Goal: Task Accomplishment & Management: Manage account settings

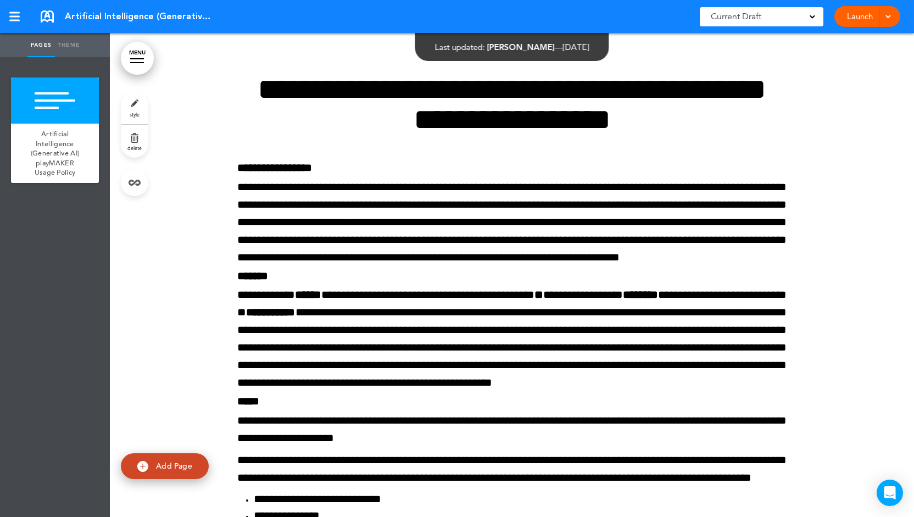
click at [857, 18] on link "Launch" at bounding box center [860, 16] width 35 height 21
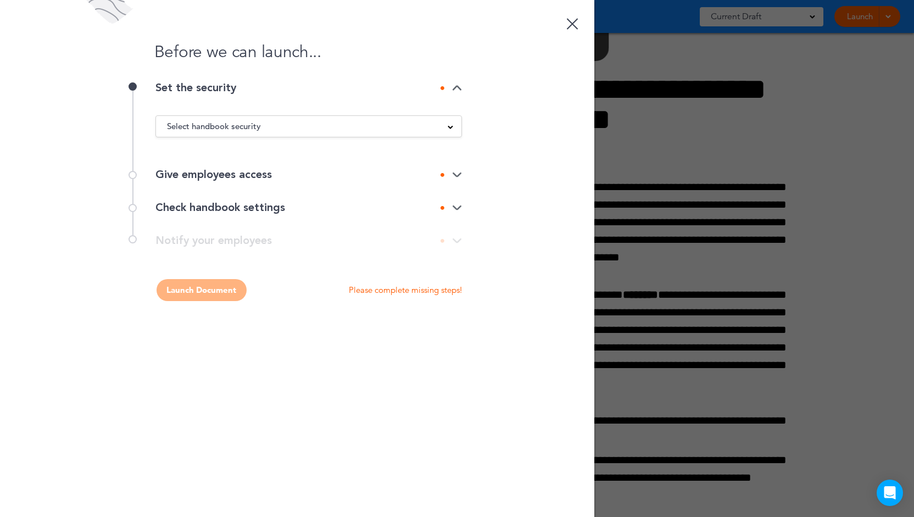
drag, startPoint x: 246, startPoint y: 93, endPoint x: 150, endPoint y: 91, distance: 96.2
click at [150, 91] on div "Set the security Select handbook security Public link Private link Unlisted lin…" at bounding box center [297, 120] width 330 height 76
click at [225, 124] on span "Select handbook security" at bounding box center [214, 126] width 94 height 15
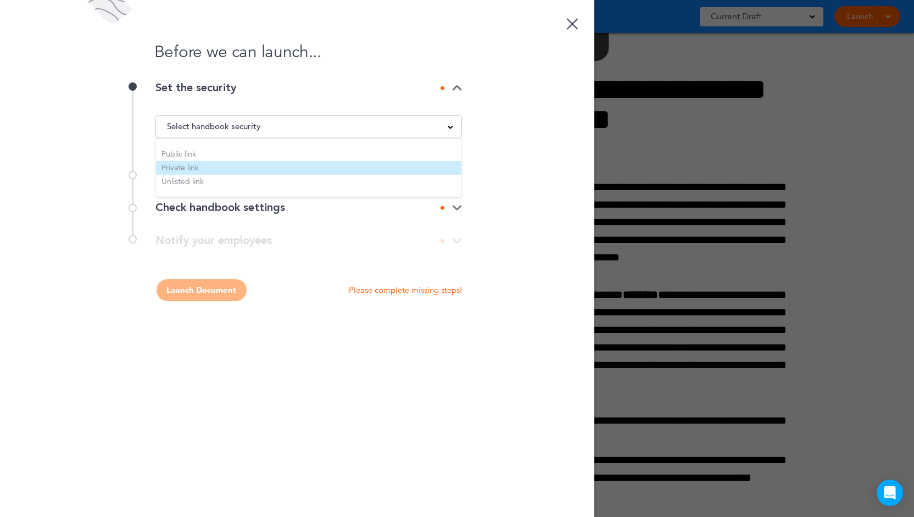
click at [173, 169] on li "Private link" at bounding box center [309, 168] width 306 height 14
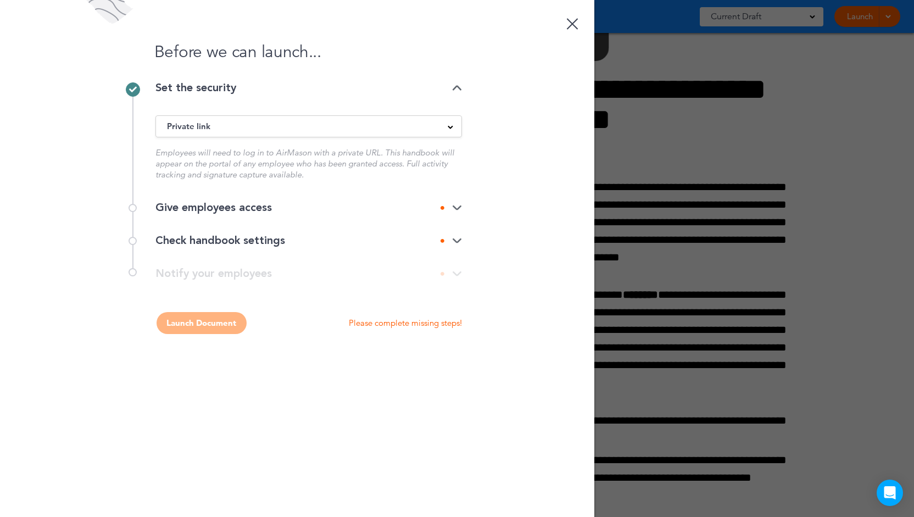
click at [198, 208] on div "Give employees access" at bounding box center [309, 207] width 307 height 11
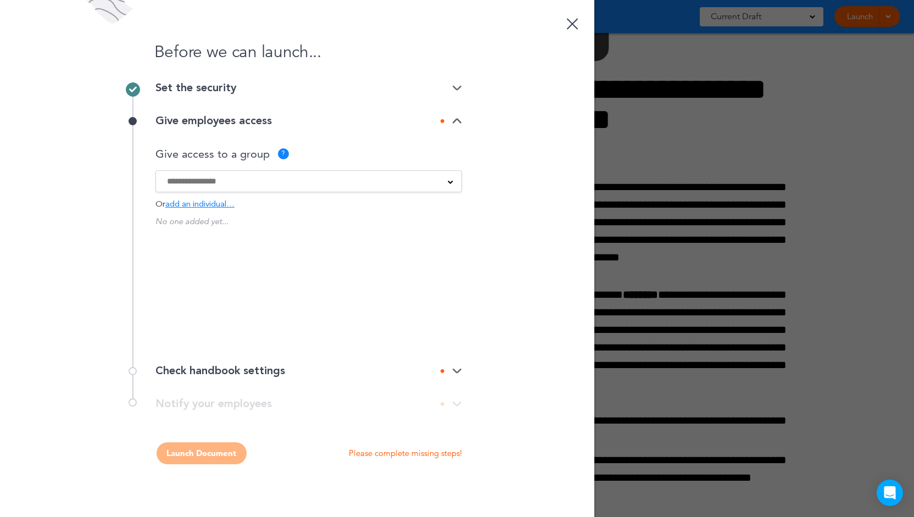
click at [357, 184] on input at bounding box center [301, 181] width 269 height 12
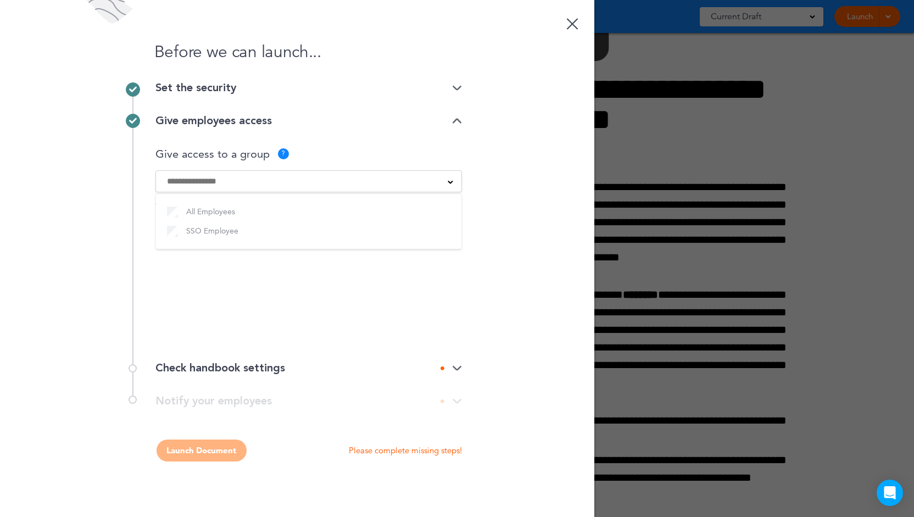
click at [524, 227] on div "Before we can launch... Set the security Private link Public link Private link …" at bounding box center [297, 258] width 595 height 517
click at [408, 184] on input at bounding box center [301, 181] width 269 height 12
click at [454, 182] on div at bounding box center [309, 181] width 306 height 12
click at [258, 369] on div "Check handbook settings" at bounding box center [309, 368] width 307 height 11
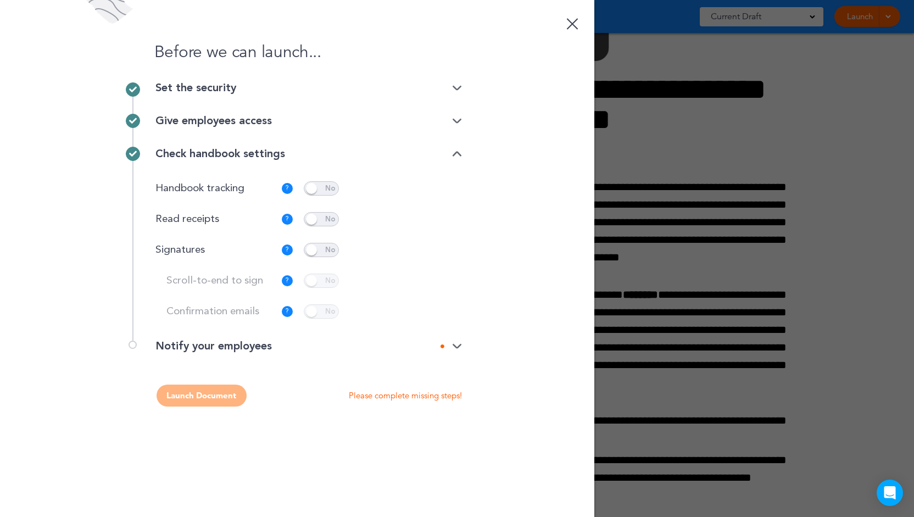
click at [323, 219] on span at bounding box center [321, 219] width 35 height 14
click at [431, 219] on p "Customize" at bounding box center [426, 219] width 37 height 7
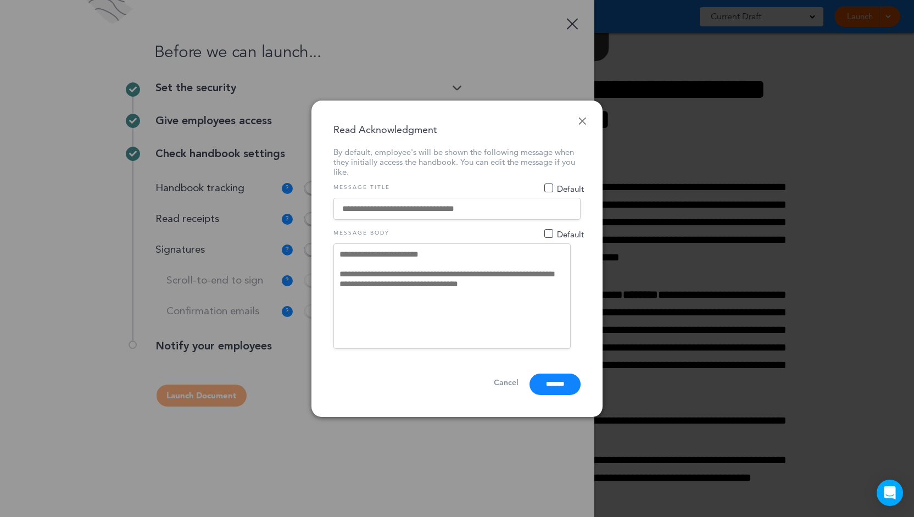
click at [582, 120] on link "Done" at bounding box center [583, 121] width 8 height 8
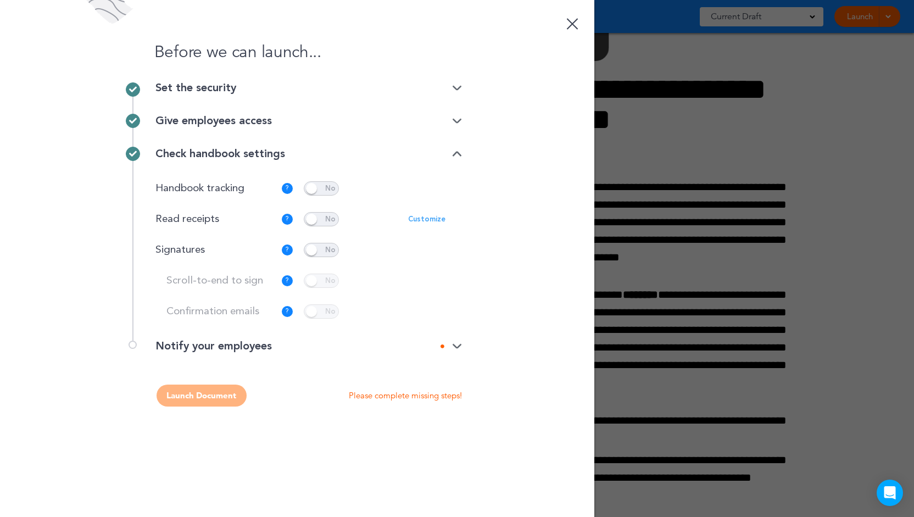
click at [429, 221] on p "Customize" at bounding box center [426, 219] width 37 height 7
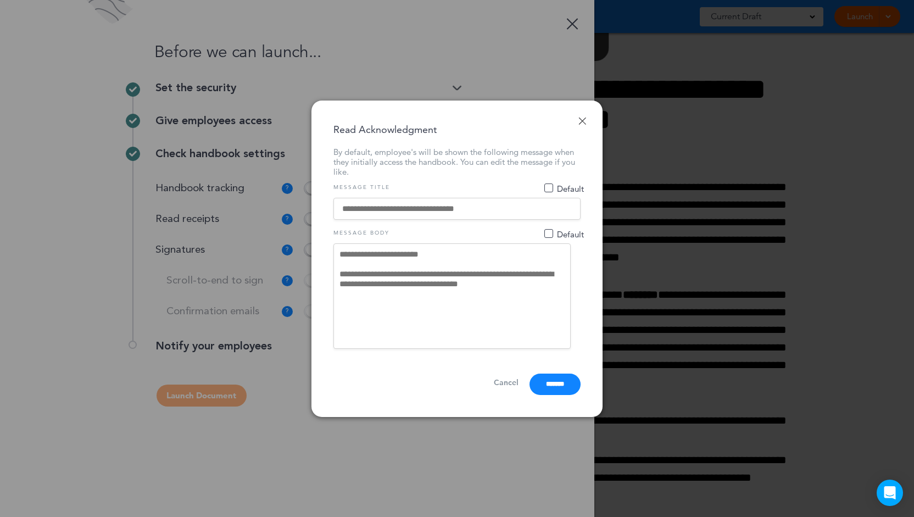
click at [548, 188] on span "Default" at bounding box center [564, 187] width 39 height 7
click at [552, 233] on span "Default" at bounding box center [564, 233] width 39 height 7
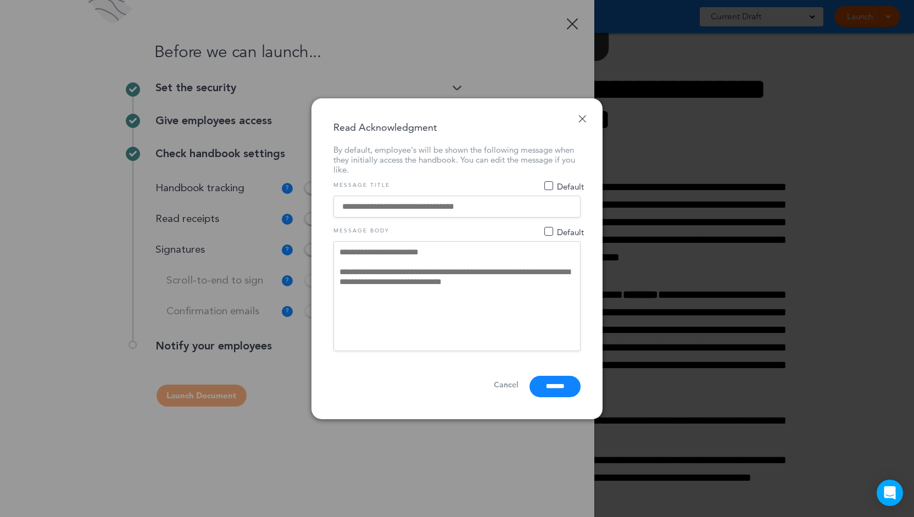
click at [582, 119] on link "Done" at bounding box center [583, 119] width 8 height 8
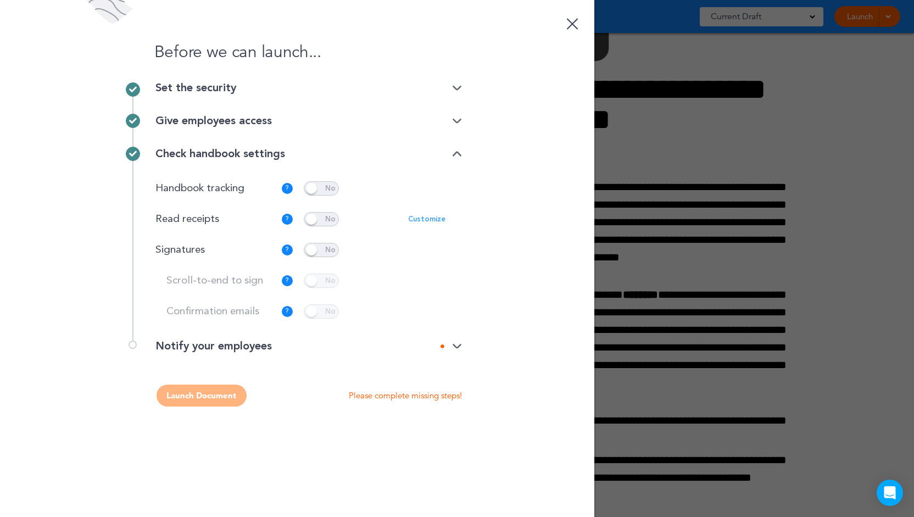
click at [330, 247] on span at bounding box center [321, 250] width 35 height 14
click at [421, 249] on p "Customize" at bounding box center [426, 250] width 37 height 7
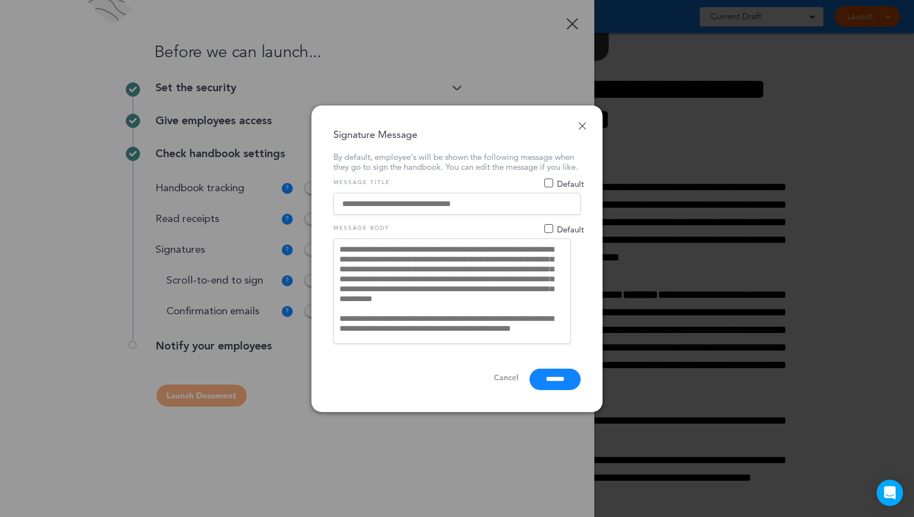
click at [585, 122] on link "Done" at bounding box center [583, 126] width 8 height 8
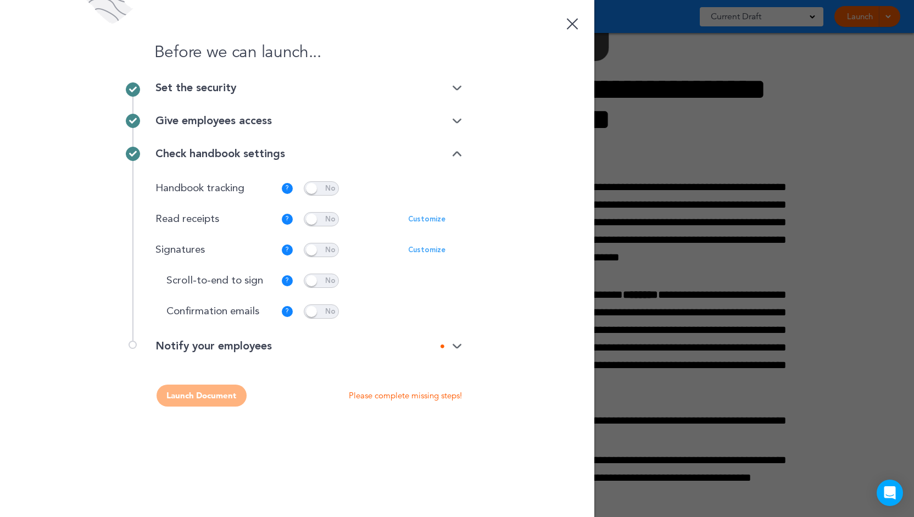
click at [331, 216] on span at bounding box center [321, 219] width 35 height 14
click at [325, 283] on span at bounding box center [321, 281] width 35 height 14
click at [324, 314] on span at bounding box center [321, 311] width 35 height 14
click at [420, 310] on p "Customize" at bounding box center [426, 311] width 37 height 7
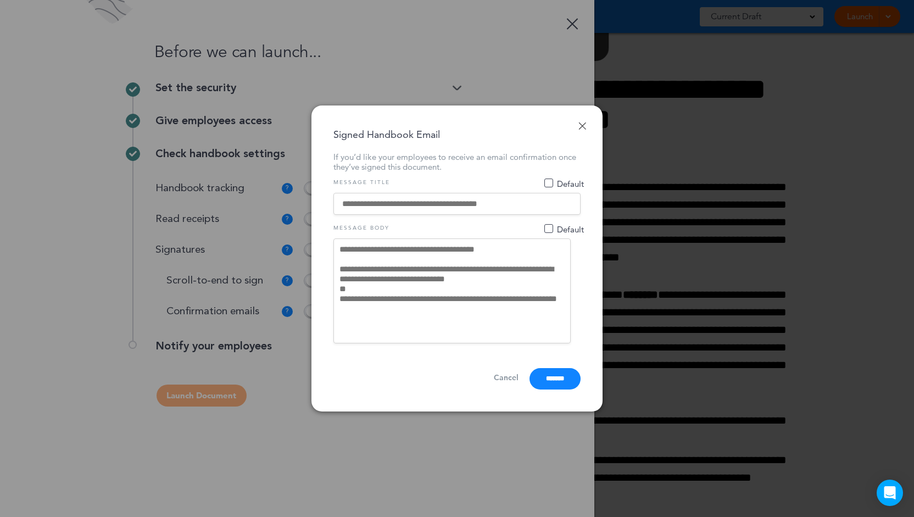
drag, startPoint x: 412, startPoint y: 307, endPoint x: 313, endPoint y: 296, distance: 99.5
click at [313, 296] on div "**********" at bounding box center [457, 259] width 291 height 307
click at [583, 124] on link "Done" at bounding box center [583, 126] width 8 height 8
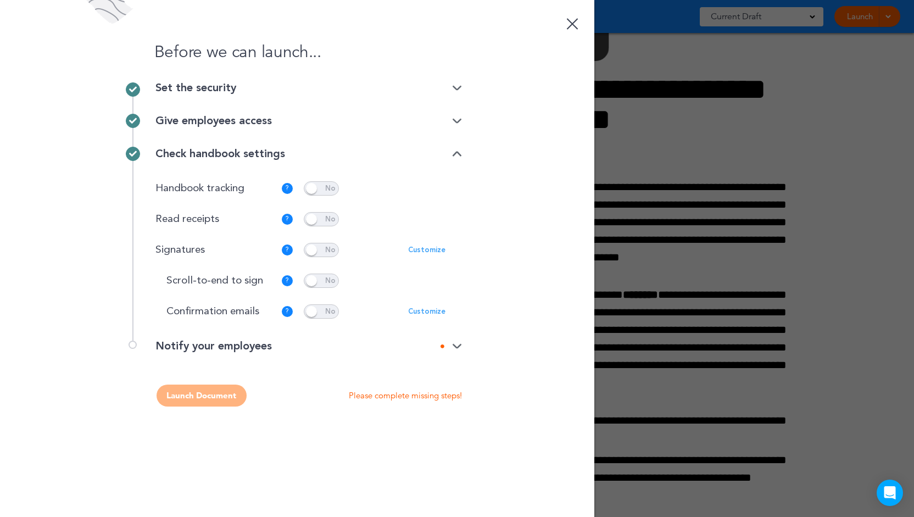
click at [192, 346] on div "Notify your employees" at bounding box center [309, 346] width 307 height 11
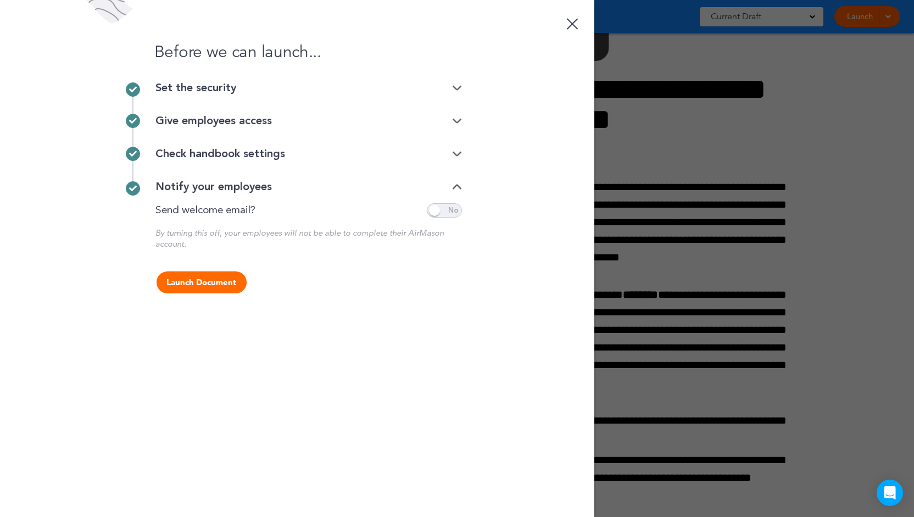
click at [453, 209] on span at bounding box center [444, 210] width 35 height 14
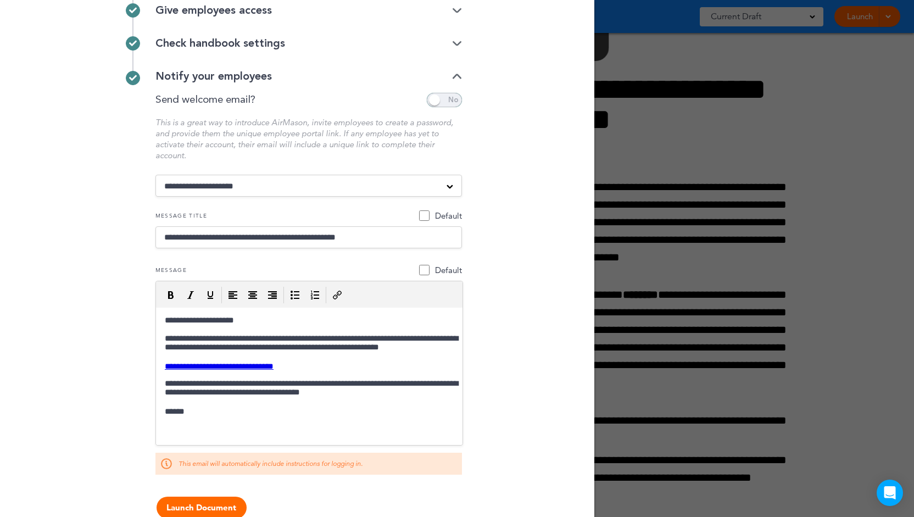
scroll to position [111, 0]
drag, startPoint x: 189, startPoint y: 237, endPoint x: 323, endPoint y: 246, distance: 133.8
click at [323, 246] on input "**********" at bounding box center [309, 237] width 307 height 22
drag, startPoint x: 187, startPoint y: 270, endPoint x: 149, endPoint y: 258, distance: 39.3
click at [149, 258] on div "**********" at bounding box center [297, 272] width 330 height 404
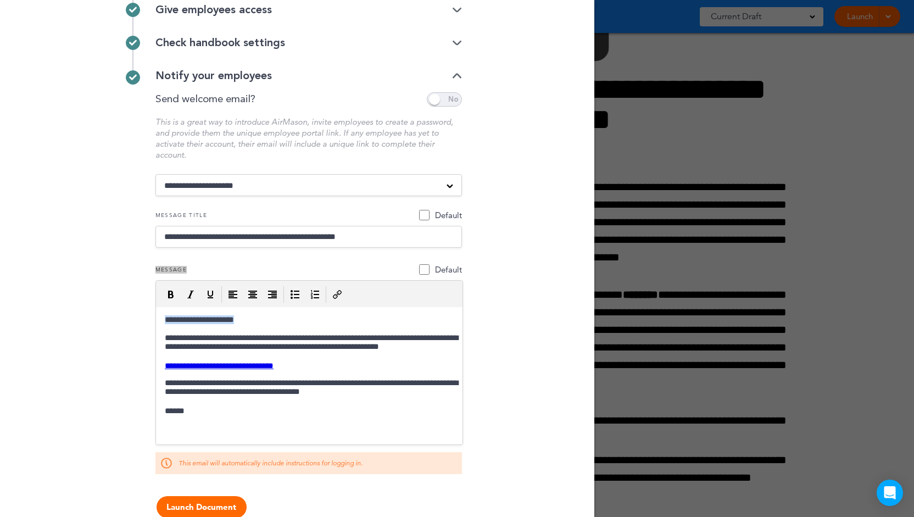
drag, startPoint x: 247, startPoint y: 321, endPoint x: 153, endPoint y: 319, distance: 93.4
click at [156, 319] on html "**********" at bounding box center [309, 366] width 307 height 118
drag, startPoint x: 303, startPoint y: 368, endPoint x: 152, endPoint y: 368, distance: 151.1
click at [156, 368] on html "**********" at bounding box center [309, 366] width 307 height 118
click at [269, 366] on link "**********" at bounding box center [214, 366] width 109 height 8
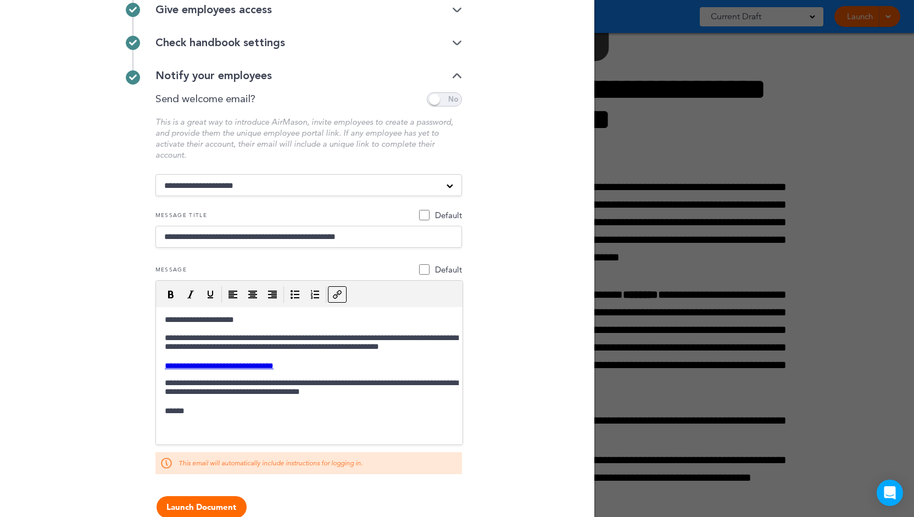
click at [435, 99] on span at bounding box center [444, 99] width 35 height 14
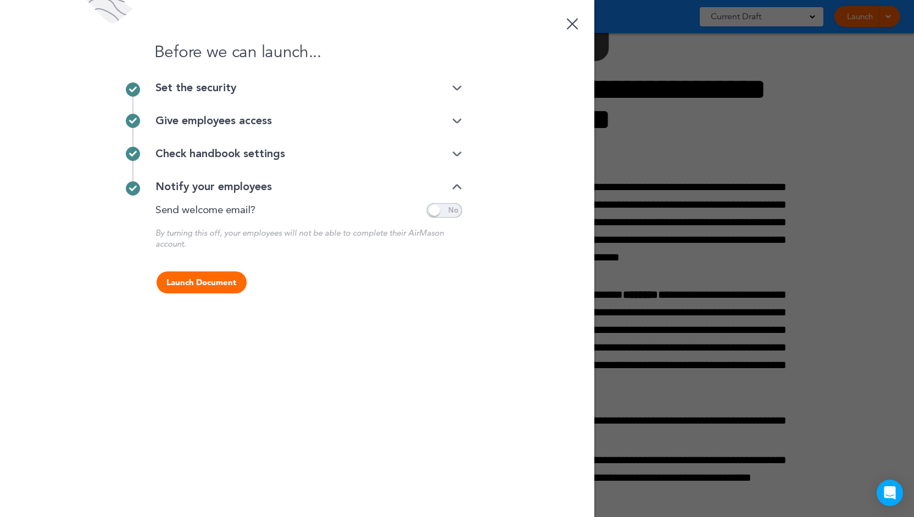
scroll to position [0, 0]
click at [451, 208] on span at bounding box center [444, 210] width 35 height 14
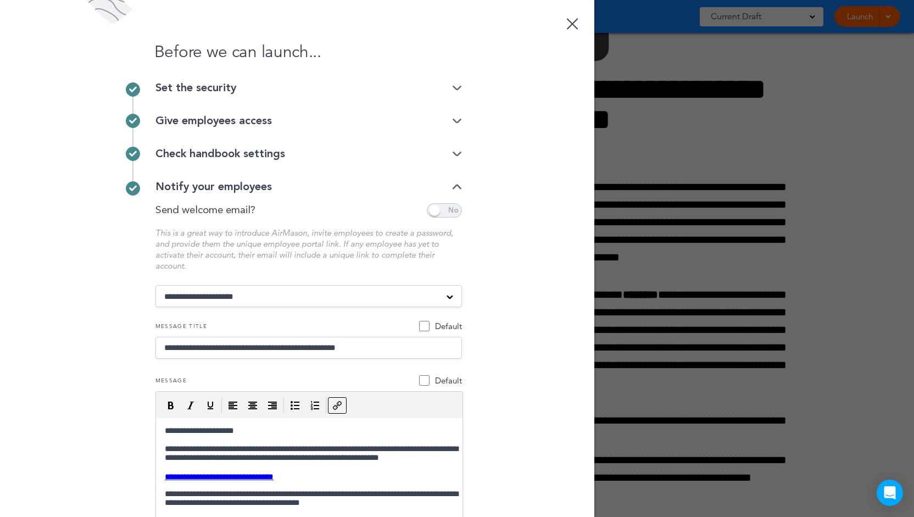
click at [447, 209] on span at bounding box center [444, 210] width 35 height 14
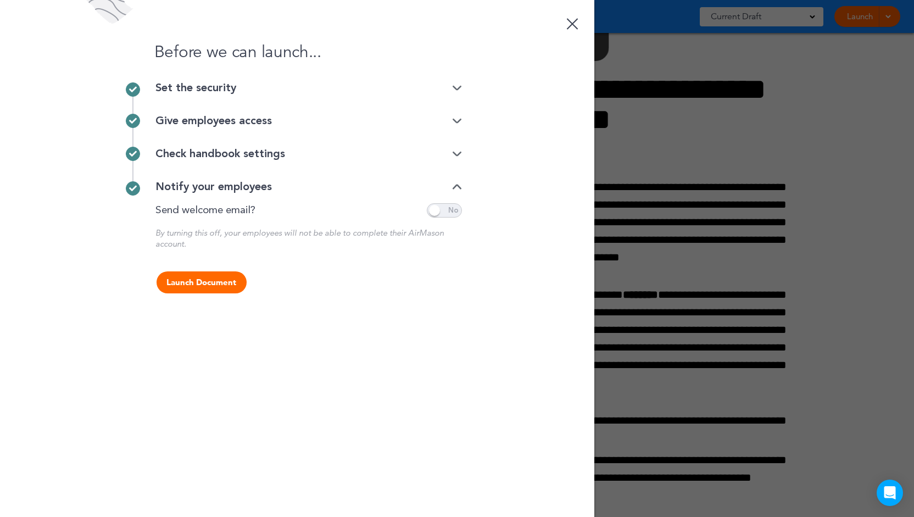
click at [456, 210] on span at bounding box center [444, 210] width 35 height 14
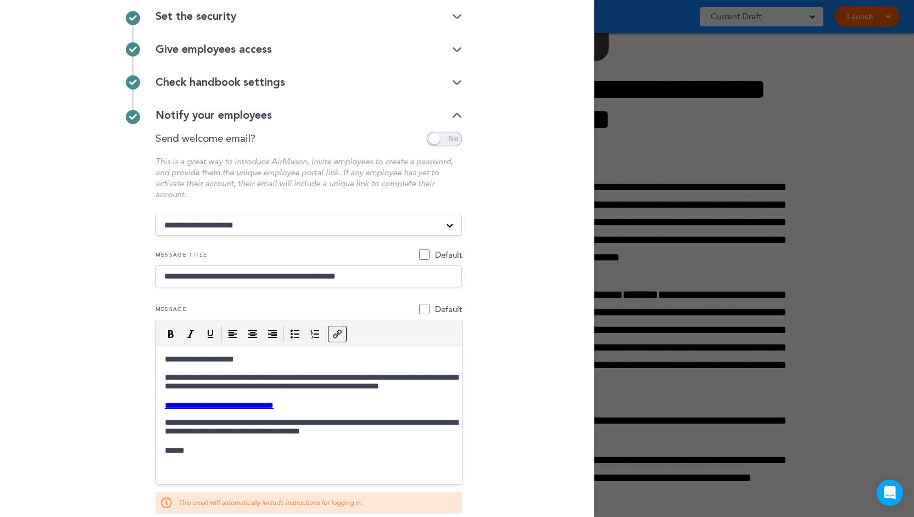
scroll to position [98, 0]
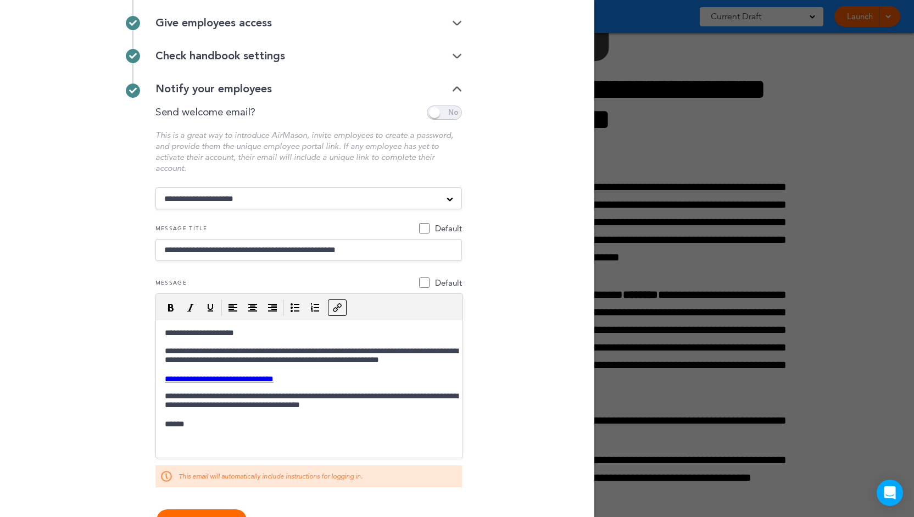
click at [386, 251] on input "**********" at bounding box center [309, 250] width 307 height 22
click at [221, 195] on select "**********" at bounding box center [309, 198] width 307 height 22
click at [156, 187] on select "**********" at bounding box center [309, 198] width 307 height 22
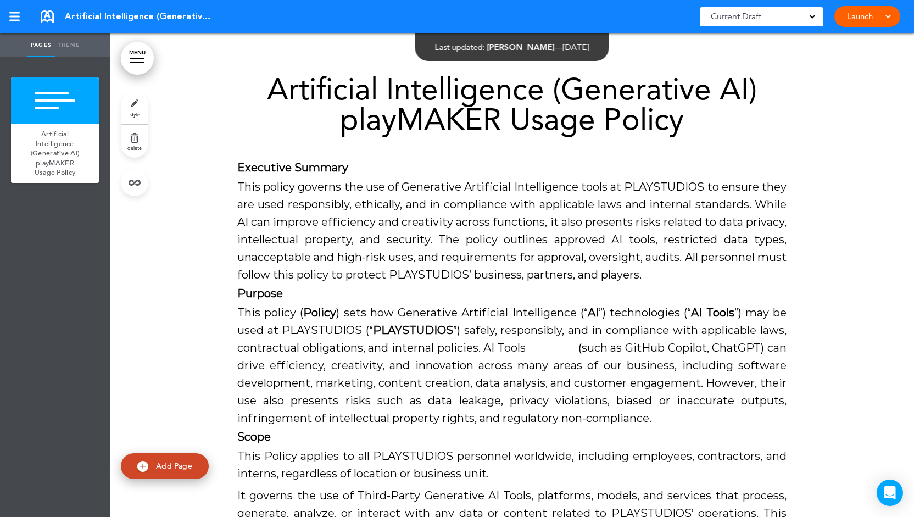
click at [352, 201] on span "This policy governs the use of Generative Artificial Intelligence tools at PLAY…" at bounding box center [511, 230] width 549 height 101
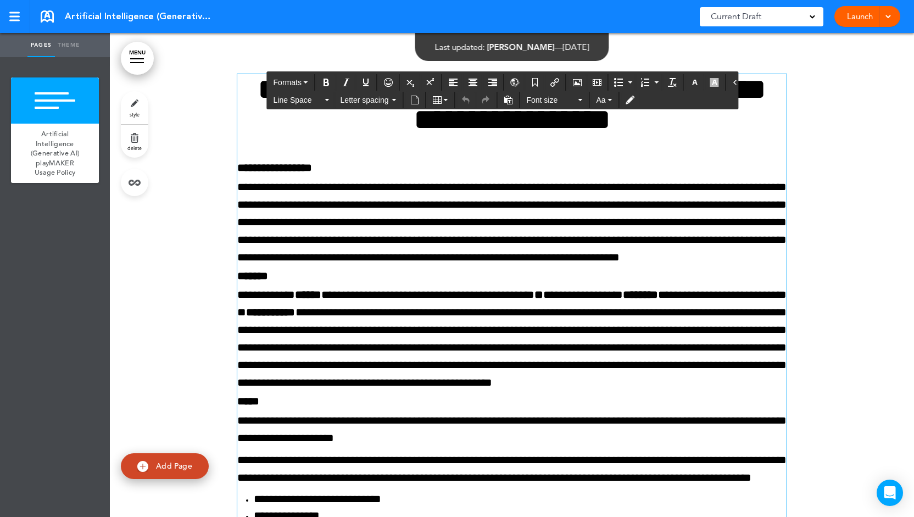
click at [408, 263] on span "**********" at bounding box center [511, 221] width 549 height 81
drag, startPoint x: 658, startPoint y: 102, endPoint x: 648, endPoint y: 195, distance: 93.4
click at [648, 195] on div "MENU Formats Line Space Letter spacing 20 Aa Cancel Reorder ? Move or rearrange…" at bounding box center [512, 275] width 804 height 484
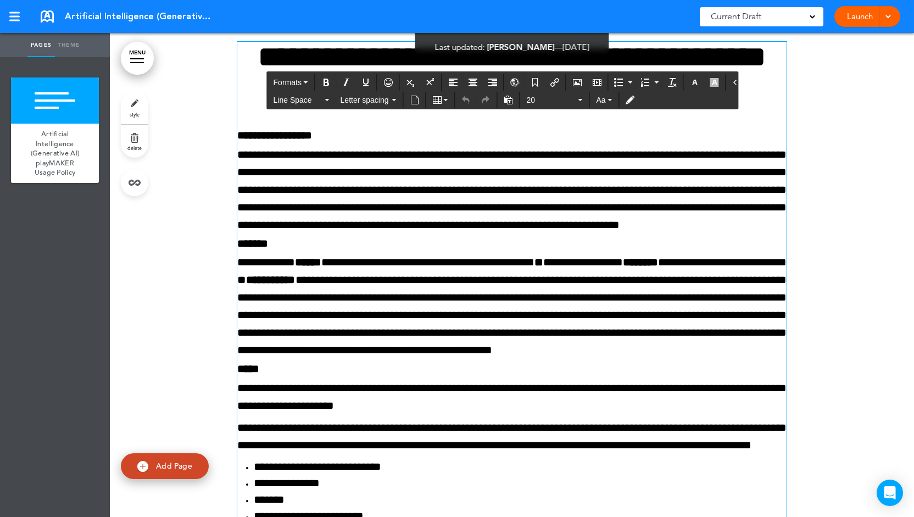
scroll to position [16, 0]
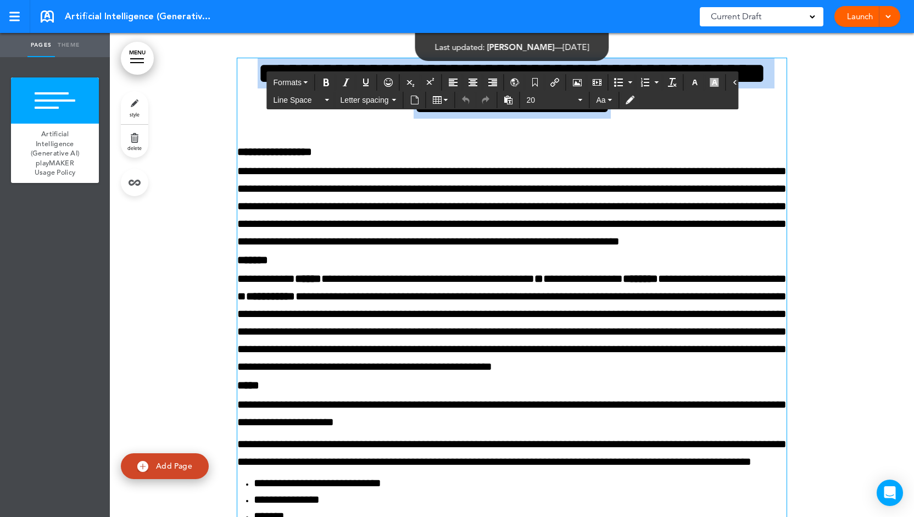
drag, startPoint x: 681, startPoint y: 115, endPoint x: 633, endPoint y: 118, distance: 47.9
click at [633, 118] on h1 "**********" at bounding box center [511, 88] width 549 height 60
click at [301, 82] on span "Formats" at bounding box center [288, 82] width 28 height 9
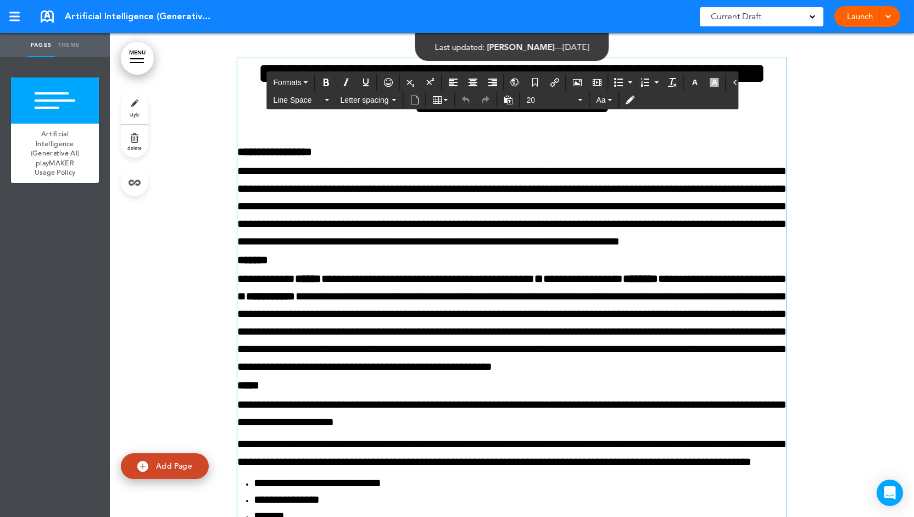
click at [551, 239] on span "**********" at bounding box center [511, 205] width 549 height 81
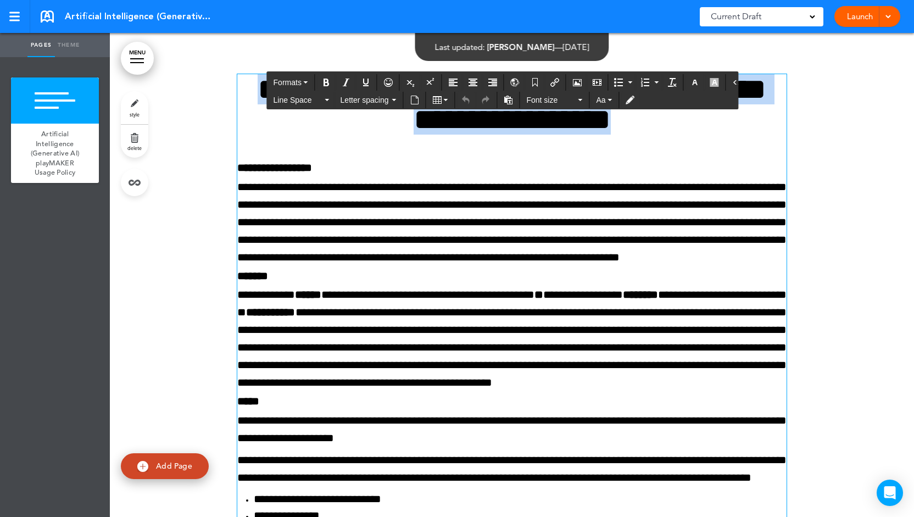
drag, startPoint x: 711, startPoint y: 115, endPoint x: 257, endPoint y: 88, distance: 454.7
click at [257, 88] on h1 "**********" at bounding box center [511, 104] width 549 height 60
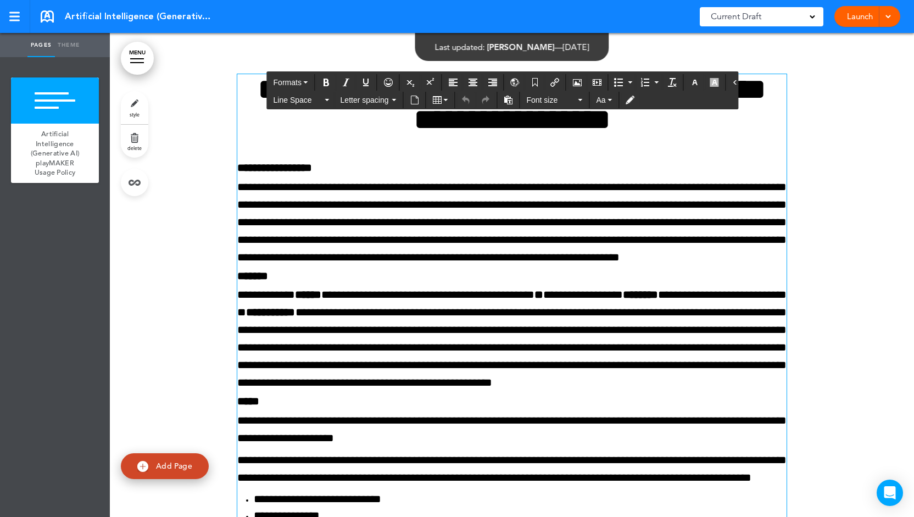
click at [301, 168] on span "**********" at bounding box center [274, 167] width 75 height 11
drag, startPoint x: 348, startPoint y: 170, endPoint x: 223, endPoint y: 160, distance: 125.6
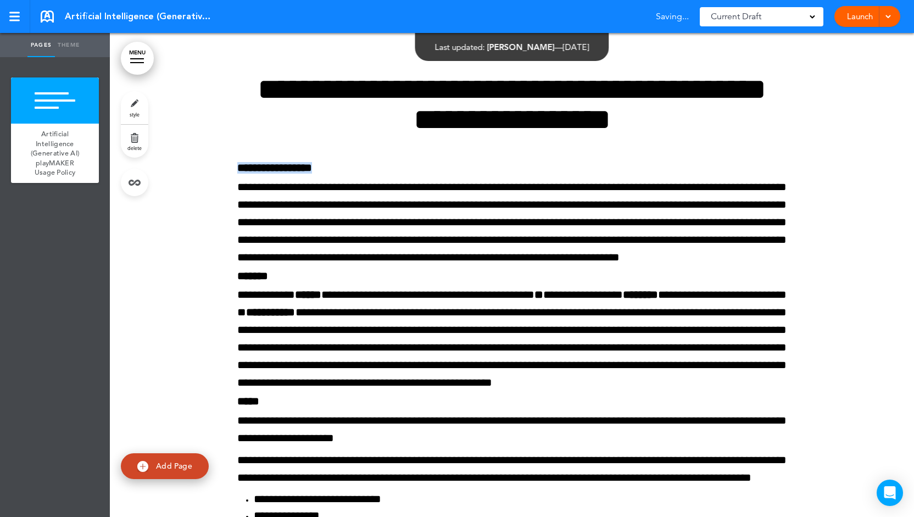
click at [145, 108] on link "style" at bounding box center [134, 107] width 27 height 33
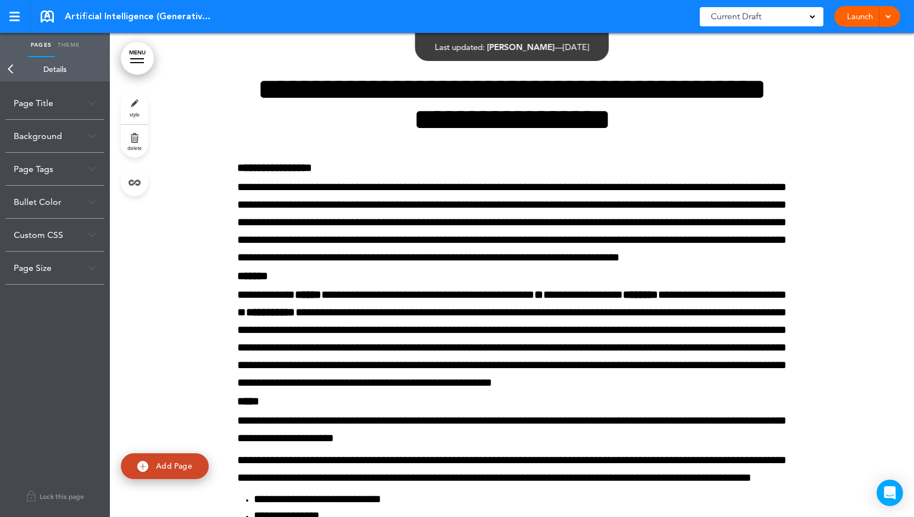
click at [87, 137] on div "Background" at bounding box center [54, 136] width 99 height 32
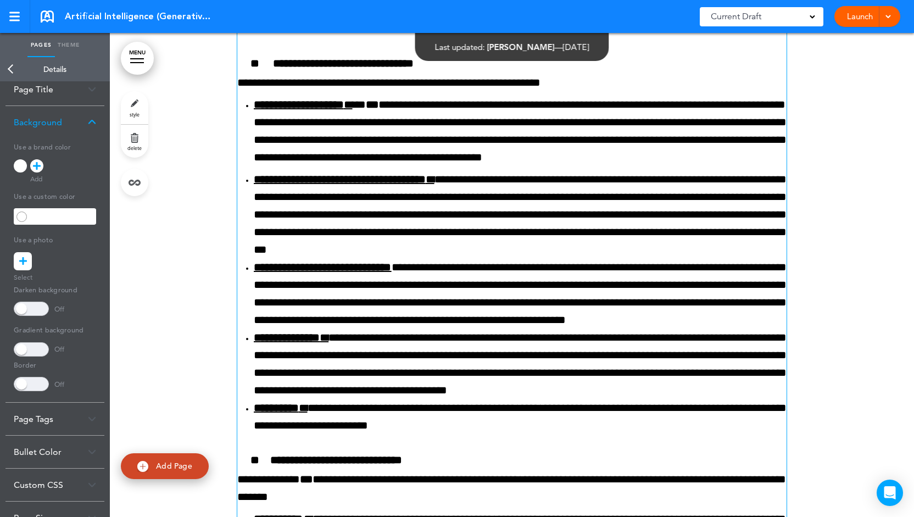
scroll to position [680, 0]
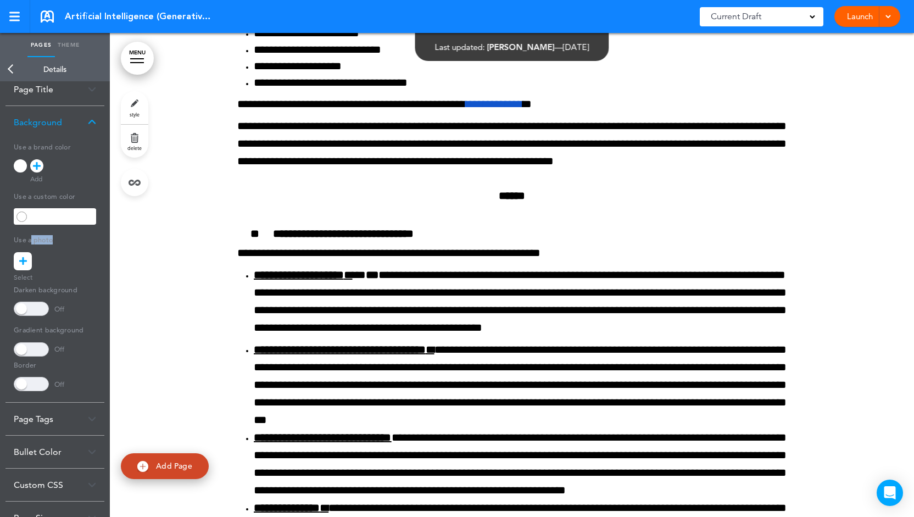
drag, startPoint x: 55, startPoint y: 239, endPoint x: 33, endPoint y: 241, distance: 22.1
click at [33, 241] on h5 "Use a photo" at bounding box center [55, 238] width 82 height 15
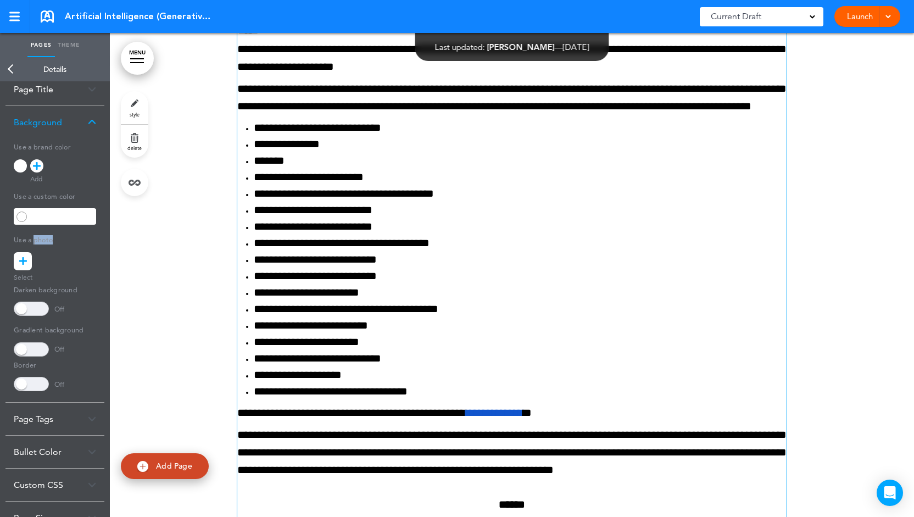
scroll to position [0, 0]
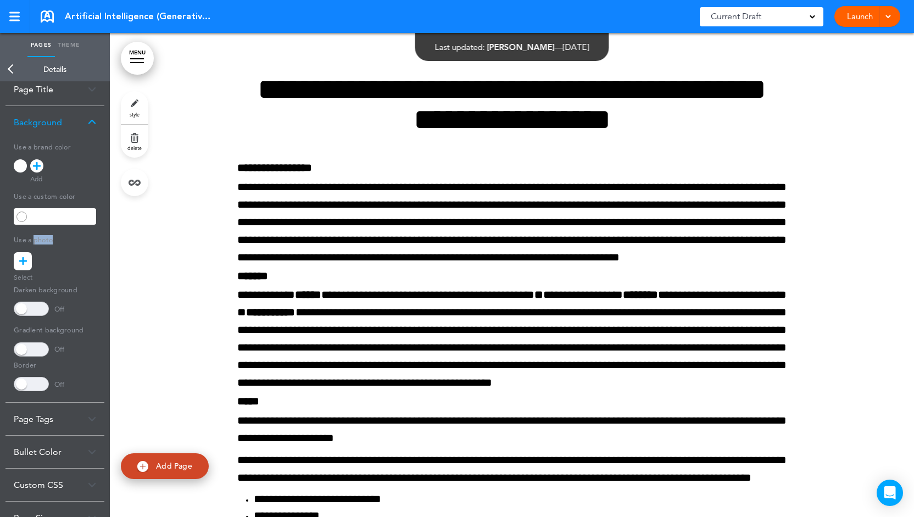
click at [96, 120] on img at bounding box center [92, 122] width 8 height 6
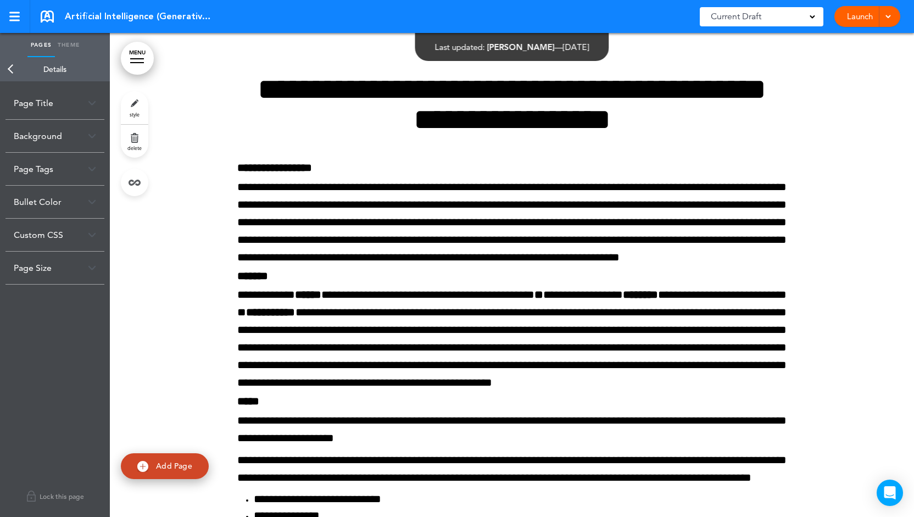
click at [93, 97] on div "Page Title" at bounding box center [54, 103] width 99 height 32
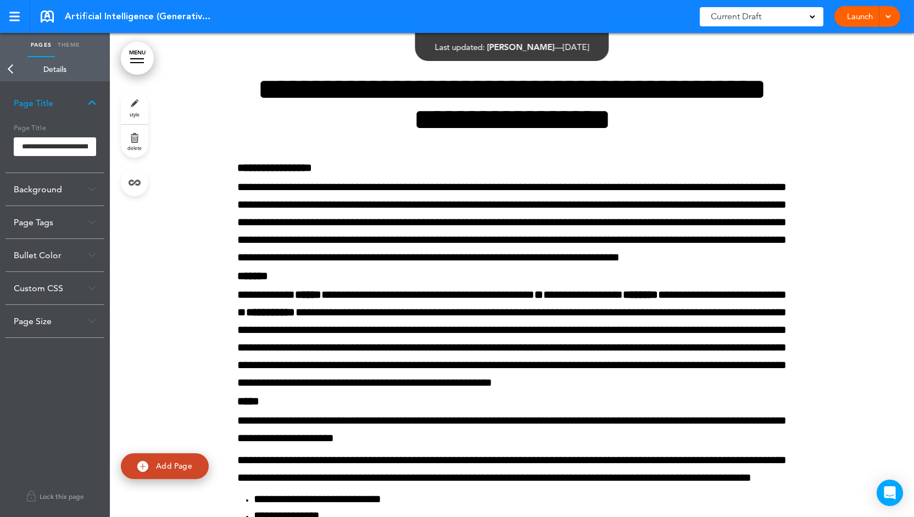
click at [146, 55] on link "MENU" at bounding box center [137, 58] width 33 height 33
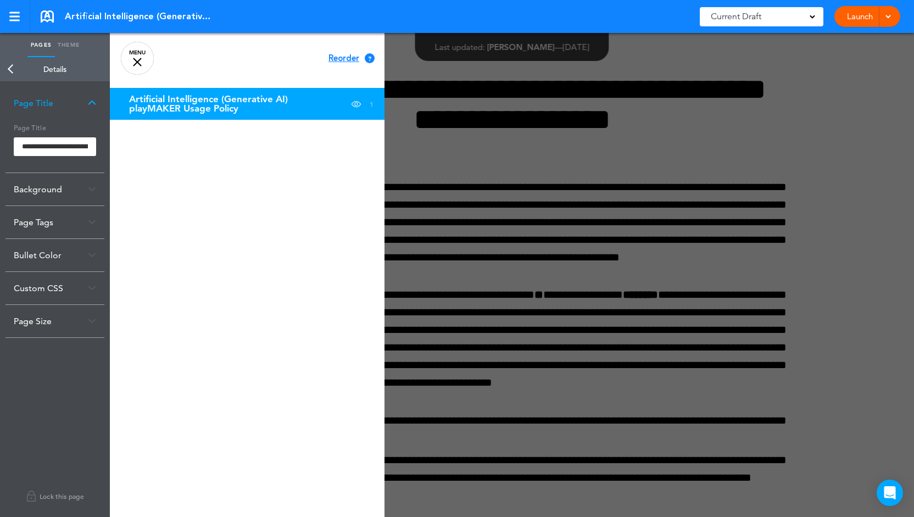
click at [93, 218] on div "Page Tags" at bounding box center [54, 222] width 99 height 32
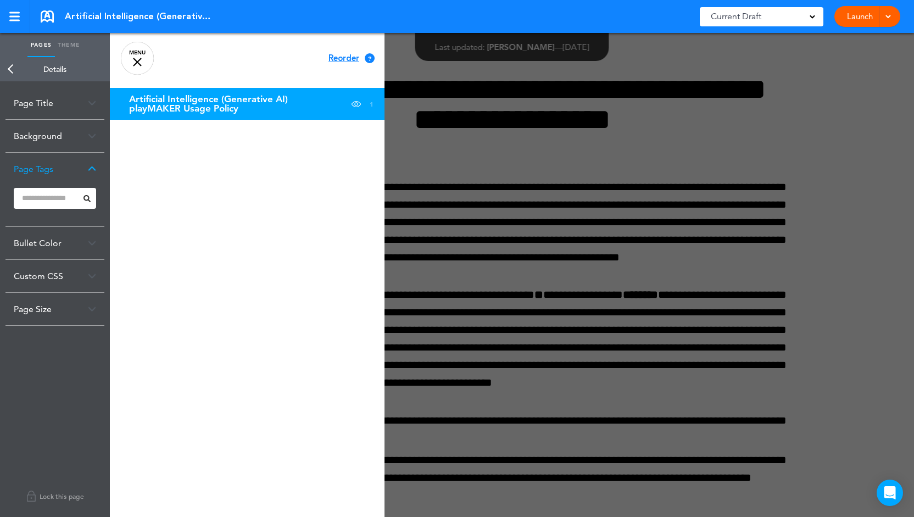
click at [88, 243] on img at bounding box center [92, 243] width 8 height 6
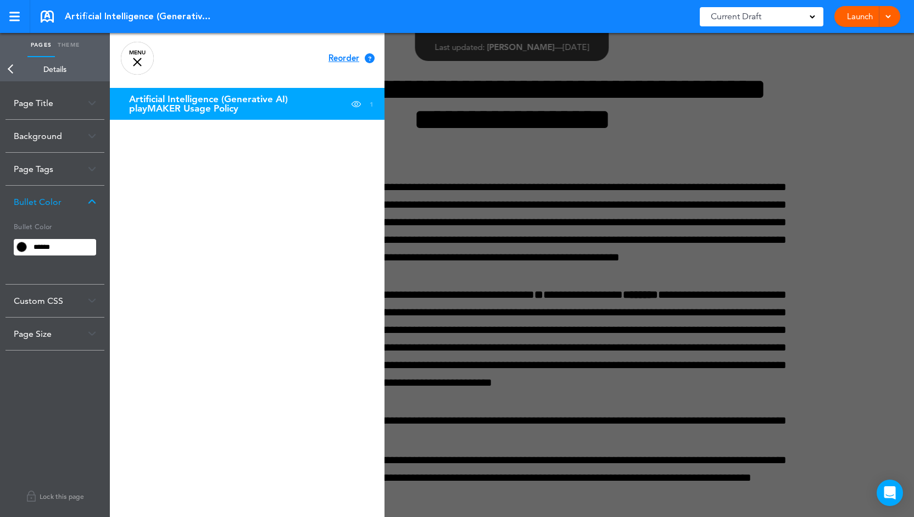
click at [10, 68] on link "Back" at bounding box center [11, 69] width 22 height 24
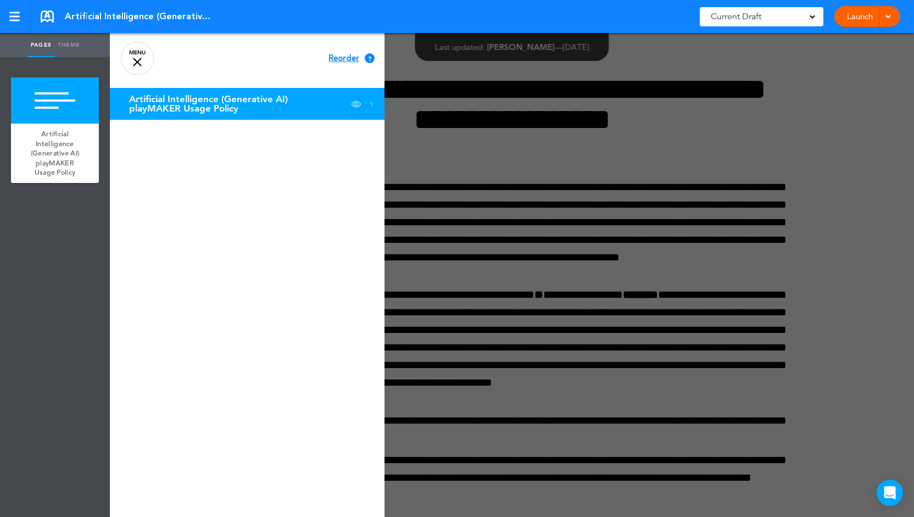
click at [78, 39] on link "Theme" at bounding box center [68, 45] width 27 height 24
type input "******"
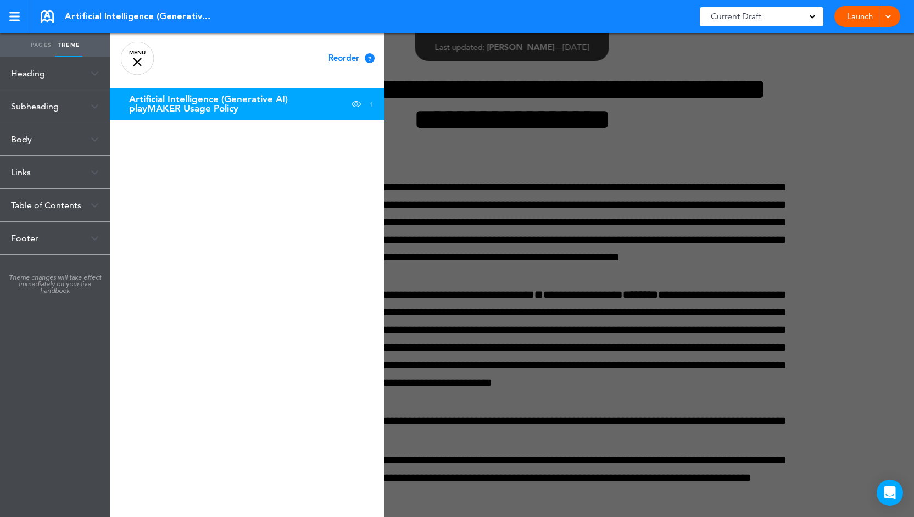
click at [129, 59] on link "MENU" at bounding box center [137, 58] width 33 height 33
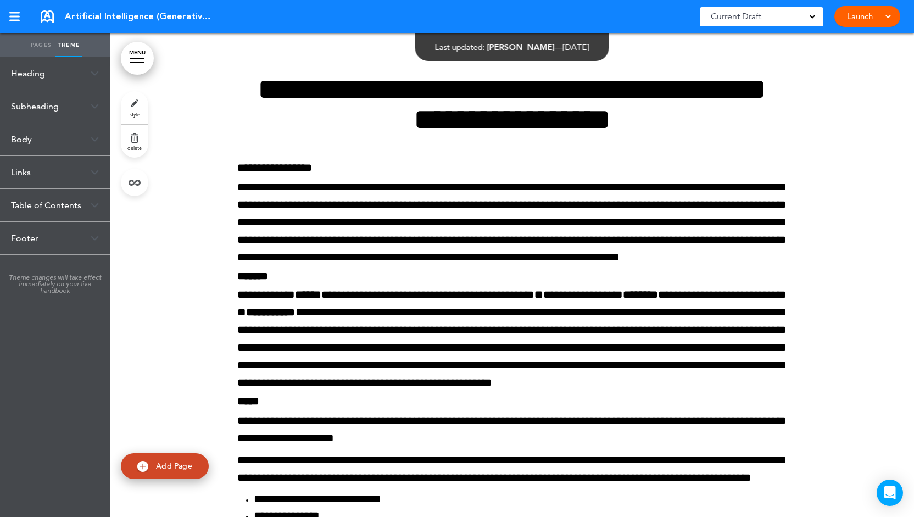
click at [81, 75] on div "Heading" at bounding box center [55, 73] width 110 height 32
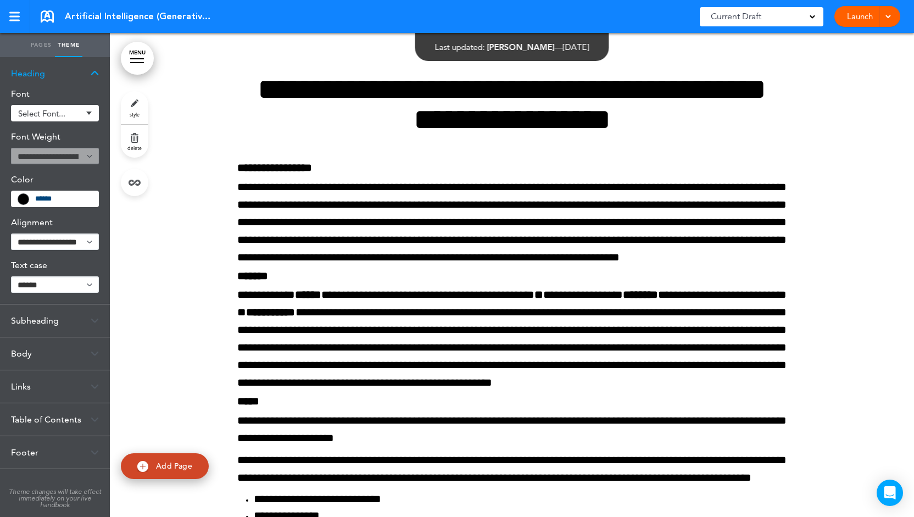
click at [71, 110] on span "Select font..." at bounding box center [50, 113] width 64 height 8
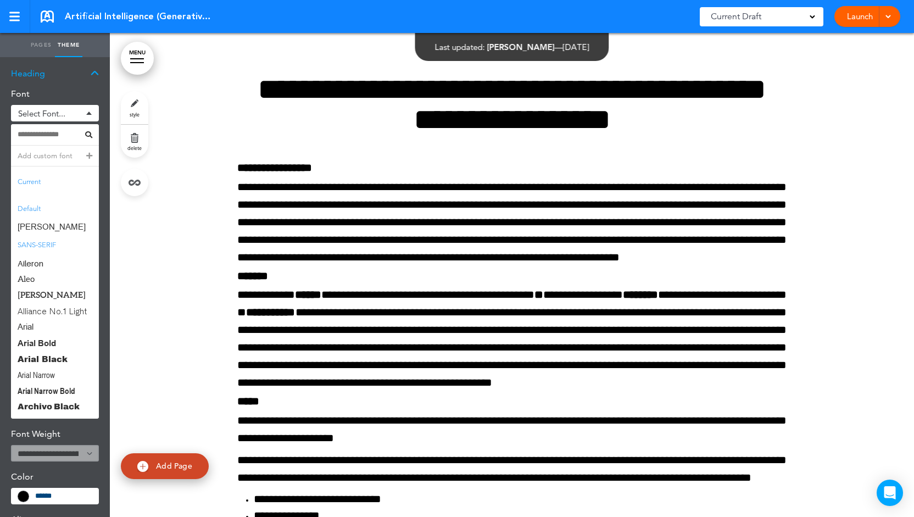
click at [93, 113] on div "Select font..." at bounding box center [55, 113] width 88 height 16
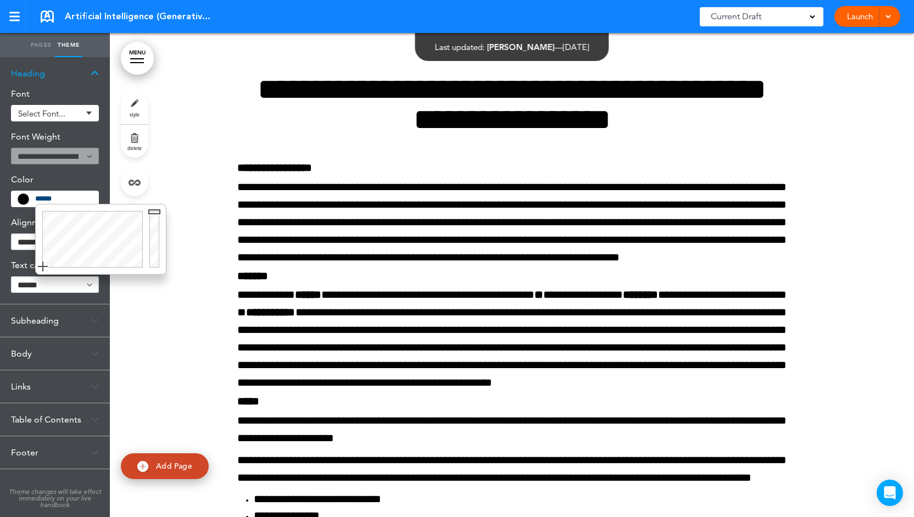
click at [57, 198] on input "******" at bounding box center [63, 199] width 57 height 8
click at [34, 220] on h6 "Alignment" at bounding box center [55, 222] width 88 height 9
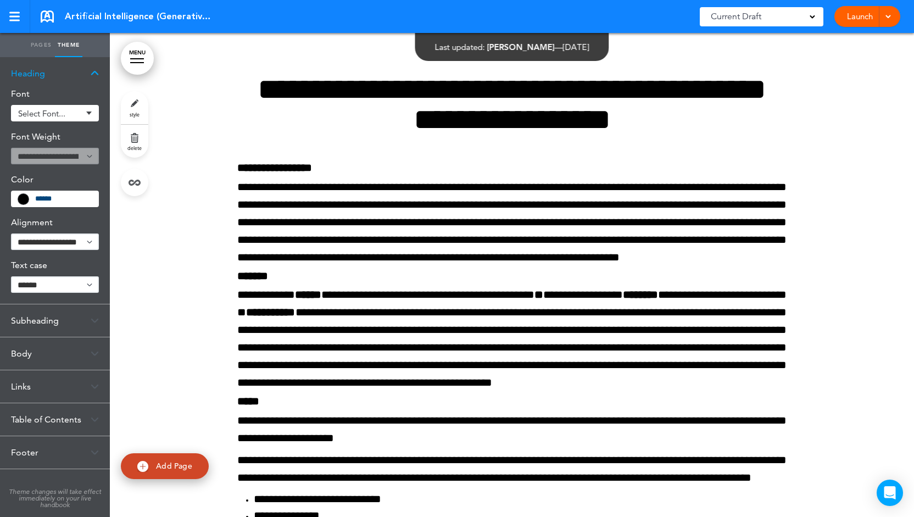
click at [60, 282] on select "**********" at bounding box center [55, 284] width 88 height 16
select select "*********"
click at [11, 276] on select "**********" at bounding box center [55, 284] width 88 height 16
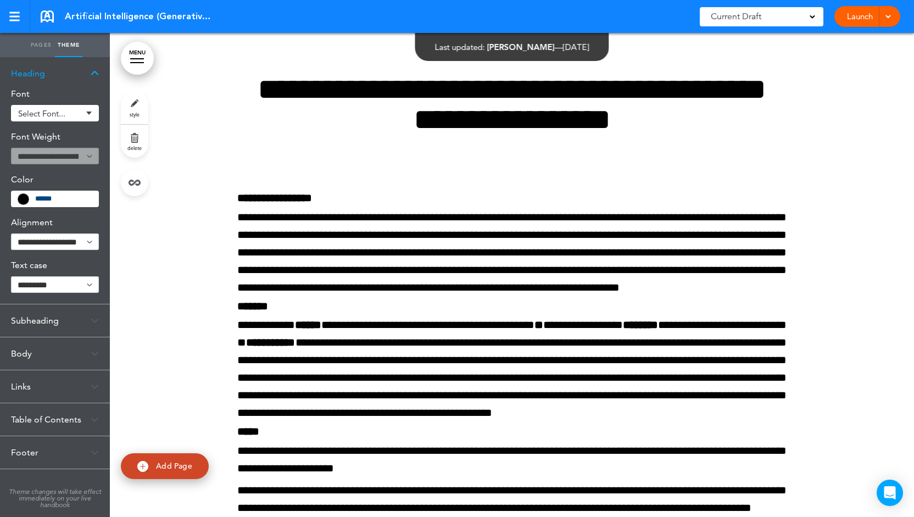
click at [88, 284] on select "**********" at bounding box center [55, 284] width 88 height 16
select select
click at [11, 276] on select "**********" at bounding box center [55, 284] width 88 height 16
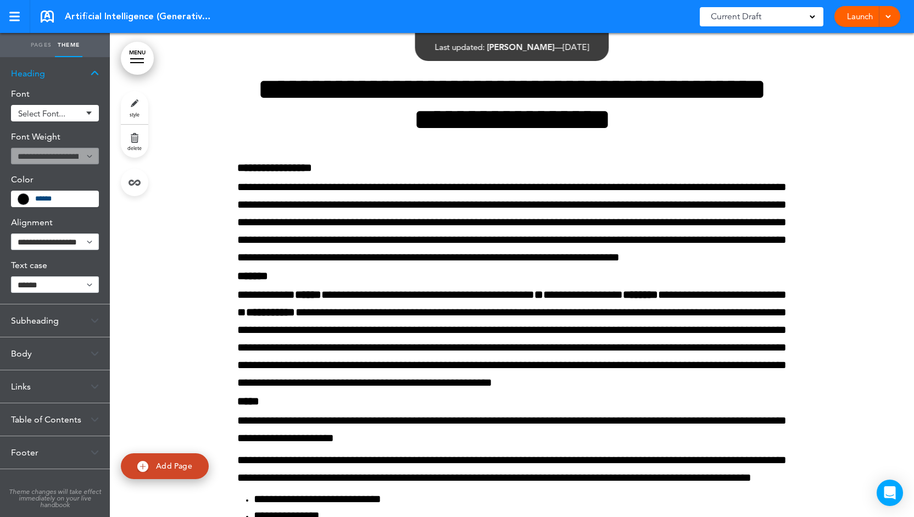
click at [90, 75] on div "Heading" at bounding box center [55, 73] width 110 height 32
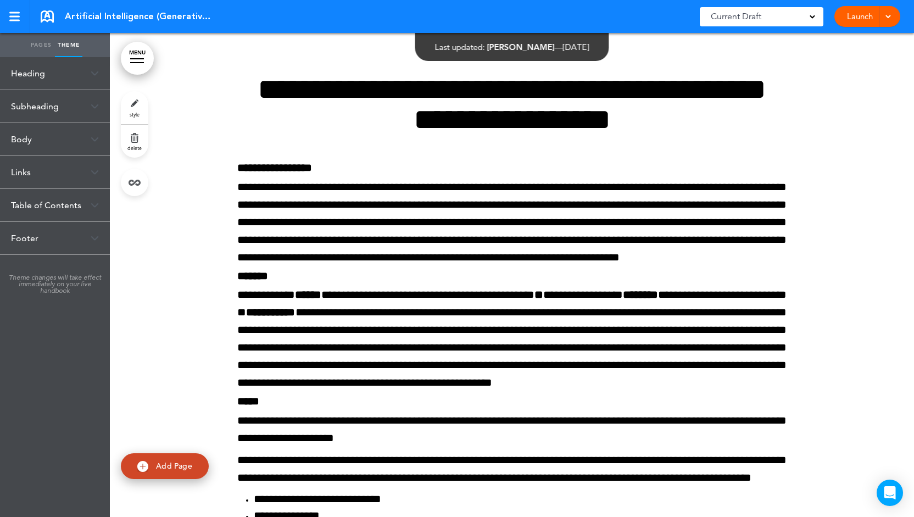
click at [91, 102] on div "Subheading" at bounding box center [55, 106] width 110 height 32
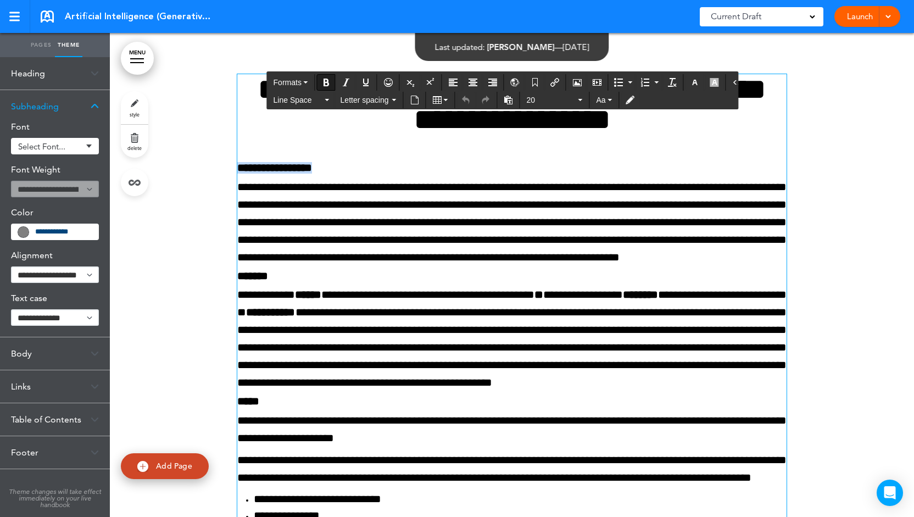
drag, startPoint x: 236, startPoint y: 168, endPoint x: 356, endPoint y: 161, distance: 120.5
click at [95, 109] on div "Subheading" at bounding box center [55, 106] width 110 height 32
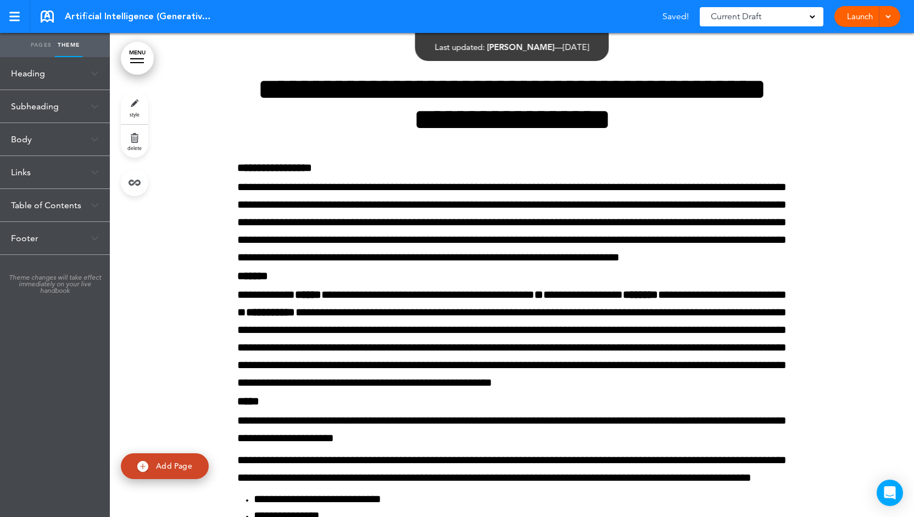
click at [81, 138] on div "Body" at bounding box center [55, 139] width 110 height 32
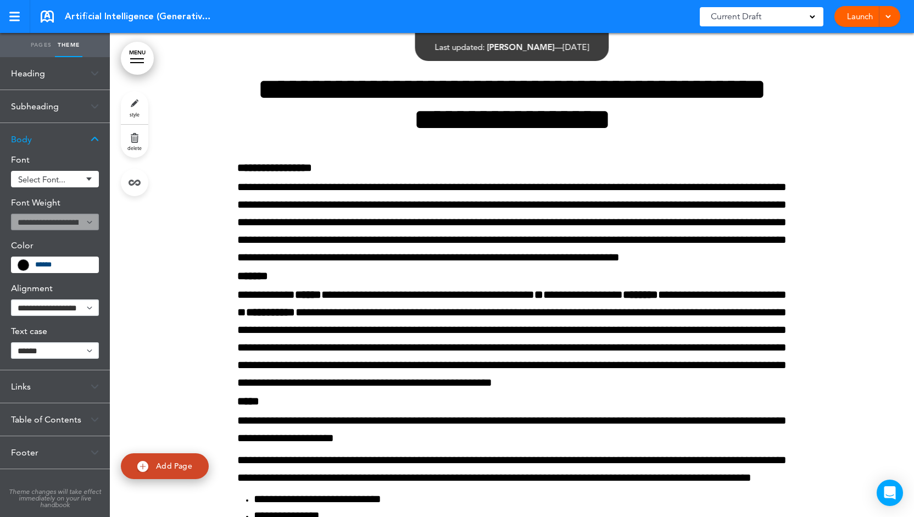
click at [98, 136] on img at bounding box center [95, 139] width 8 height 6
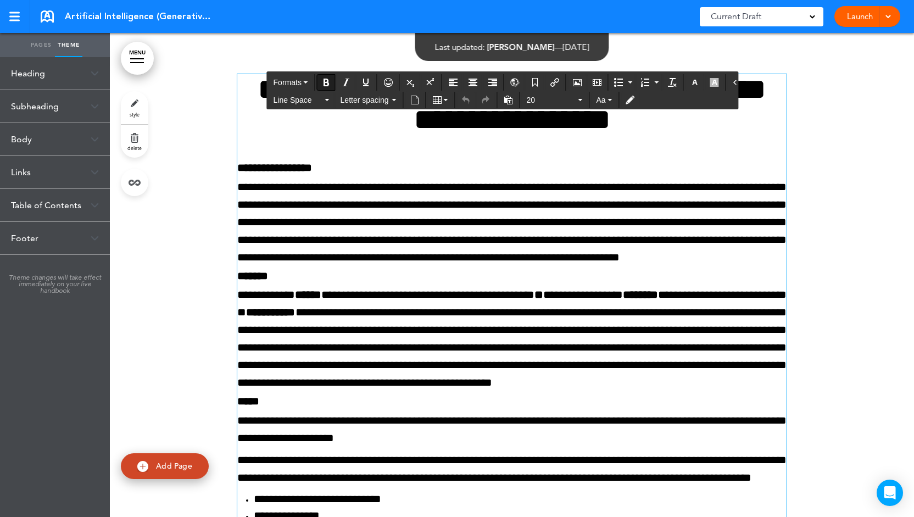
drag, startPoint x: 355, startPoint y: 167, endPoint x: 228, endPoint y: 174, distance: 127.1
click at [260, 168] on span "**********" at bounding box center [274, 167] width 75 height 11
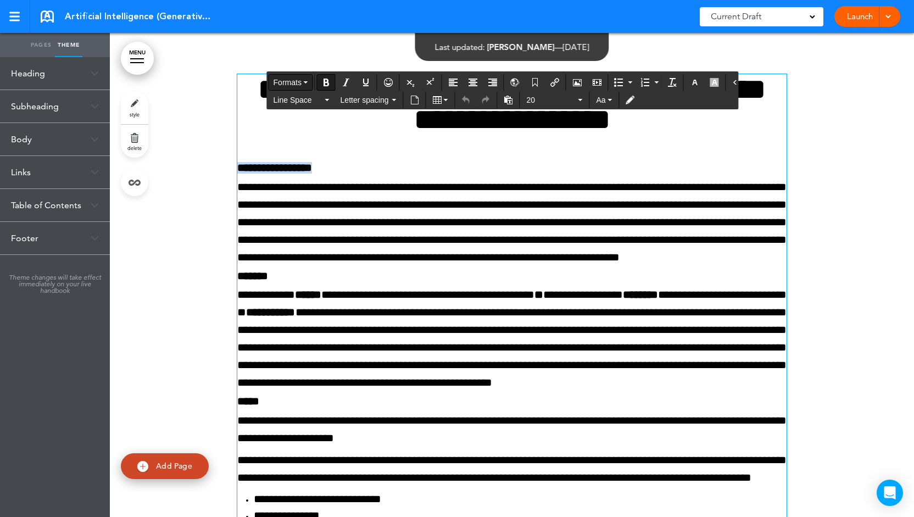
click at [288, 86] on span "Formats" at bounding box center [288, 82] width 28 height 9
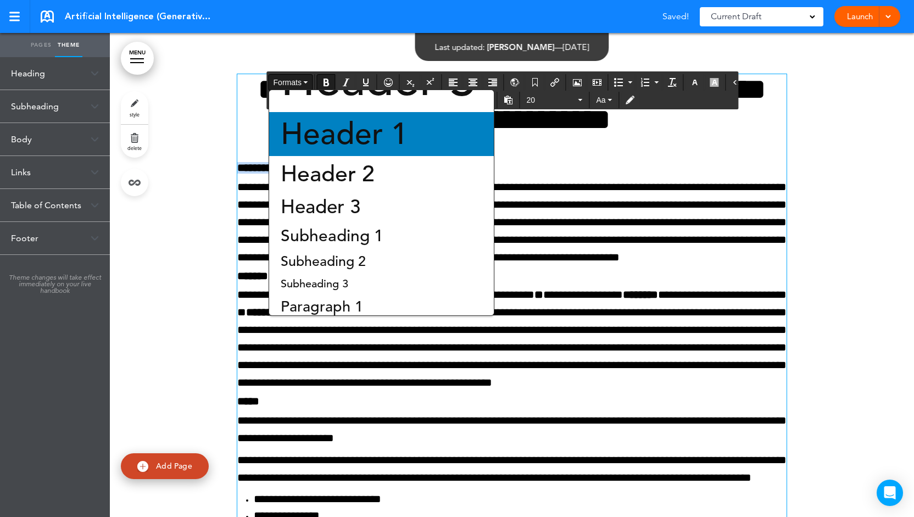
scroll to position [49, 0]
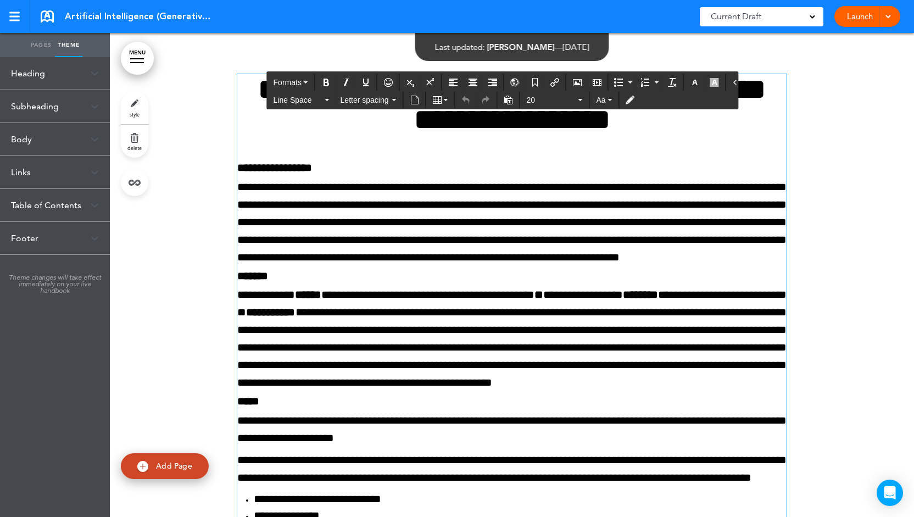
click at [437, 359] on span "**********" at bounding box center [511, 338] width 549 height 99
drag, startPoint x: 346, startPoint y: 169, endPoint x: 233, endPoint y: 154, distance: 113.6
click at [302, 80] on button "Formats" at bounding box center [290, 82] width 43 height 15
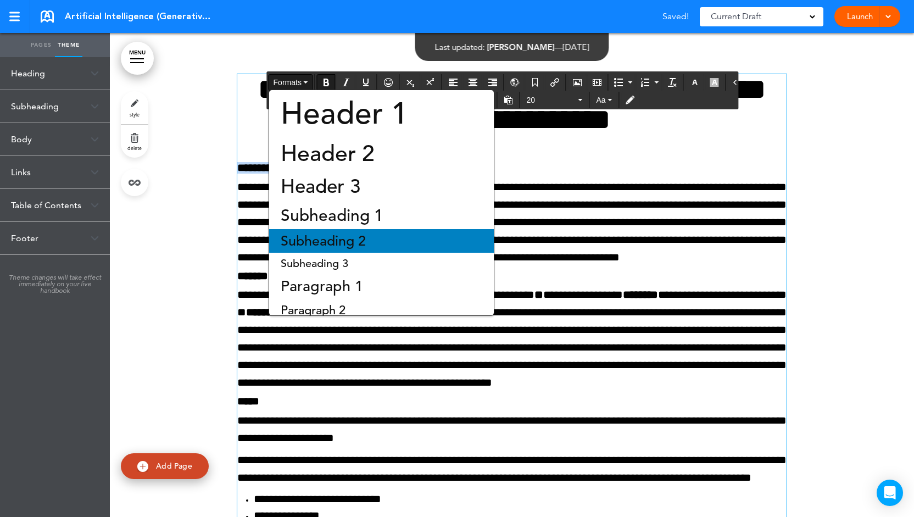
scroll to position [66, 0]
click at [332, 237] on span "Subheading 2" at bounding box center [323, 240] width 87 height 17
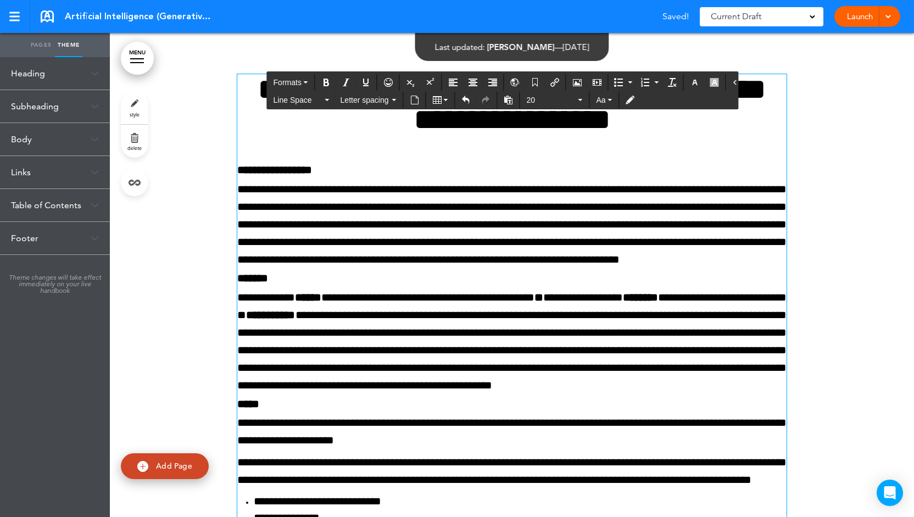
click at [368, 230] on span "**********" at bounding box center [511, 224] width 549 height 81
click at [312, 168] on span "**********" at bounding box center [274, 169] width 75 height 11
drag, startPoint x: 333, startPoint y: 170, endPoint x: 222, endPoint y: 172, distance: 111.0
click at [292, 84] on span "Formats" at bounding box center [288, 82] width 28 height 9
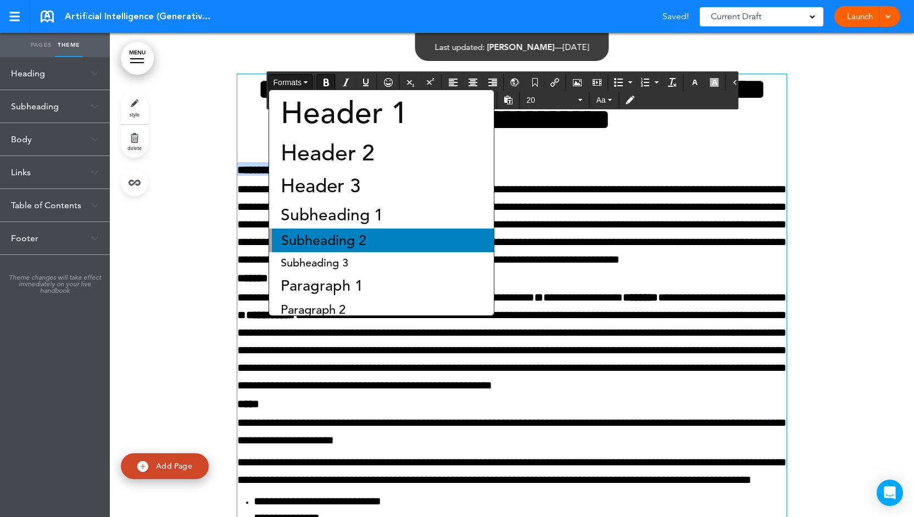
click at [310, 232] on span "Subheading 2" at bounding box center [323, 240] width 87 height 17
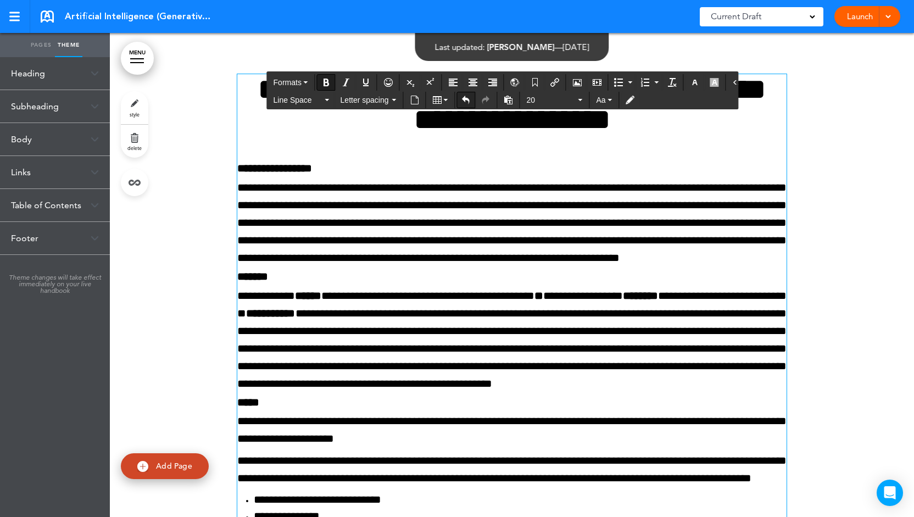
click at [464, 101] on icon "Undo" at bounding box center [466, 100] width 9 height 9
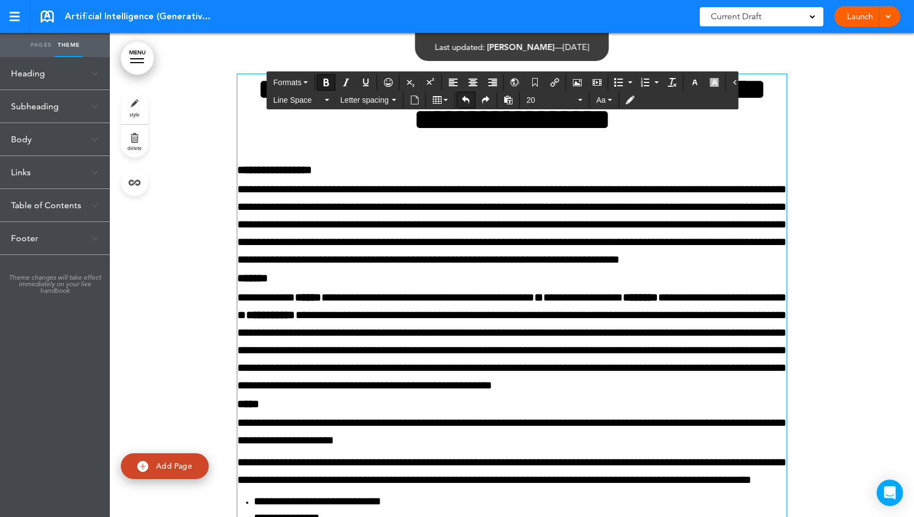
click at [464, 101] on icon "Undo" at bounding box center [466, 100] width 9 height 9
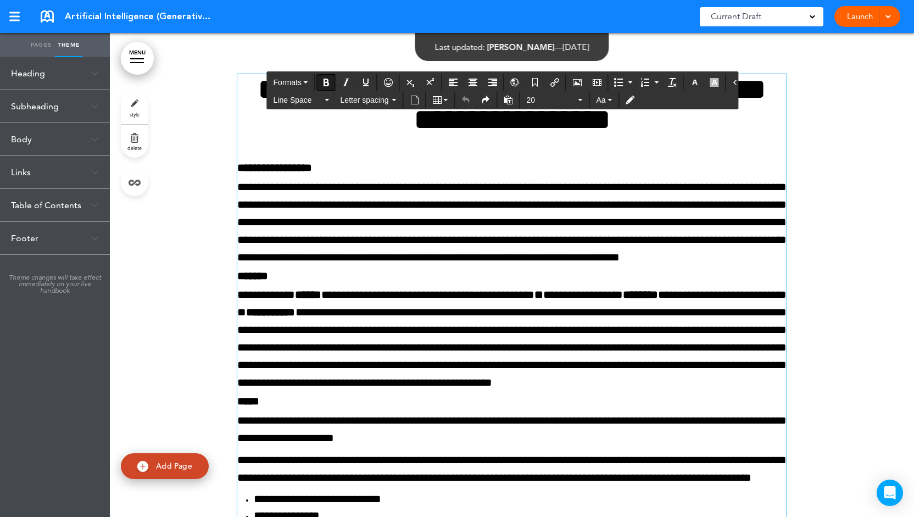
click at [407, 234] on span "**********" at bounding box center [511, 221] width 549 height 81
click at [275, 75] on button "Formats" at bounding box center [290, 82] width 43 height 15
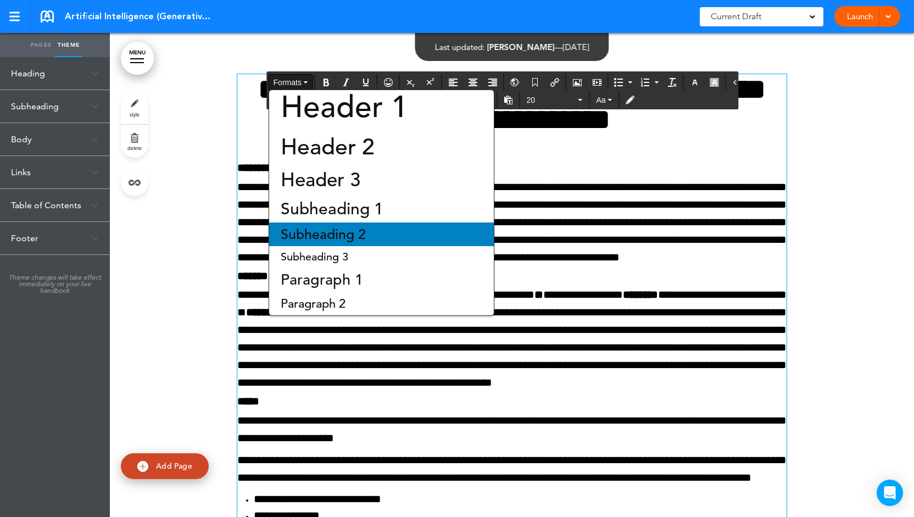
scroll to position [0, 0]
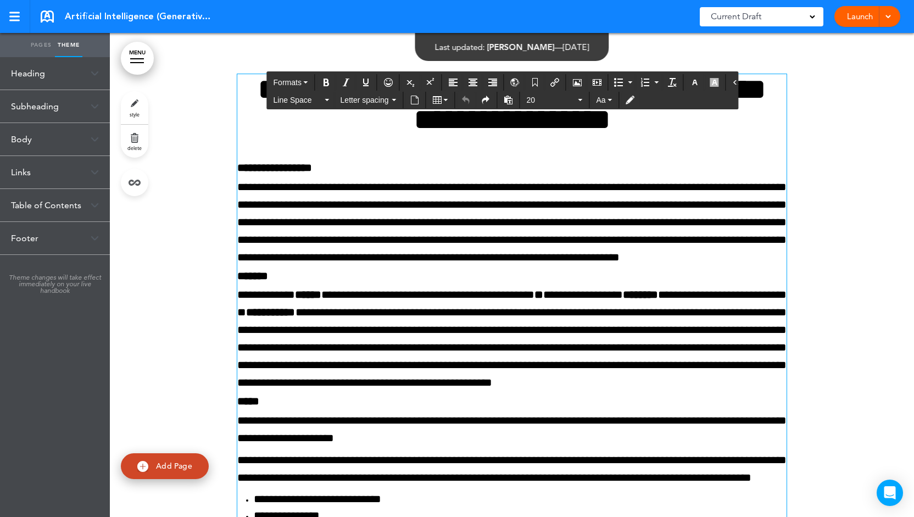
click at [541, 236] on span "**********" at bounding box center [511, 221] width 549 height 81
click at [88, 176] on div "Links" at bounding box center [55, 172] width 110 height 32
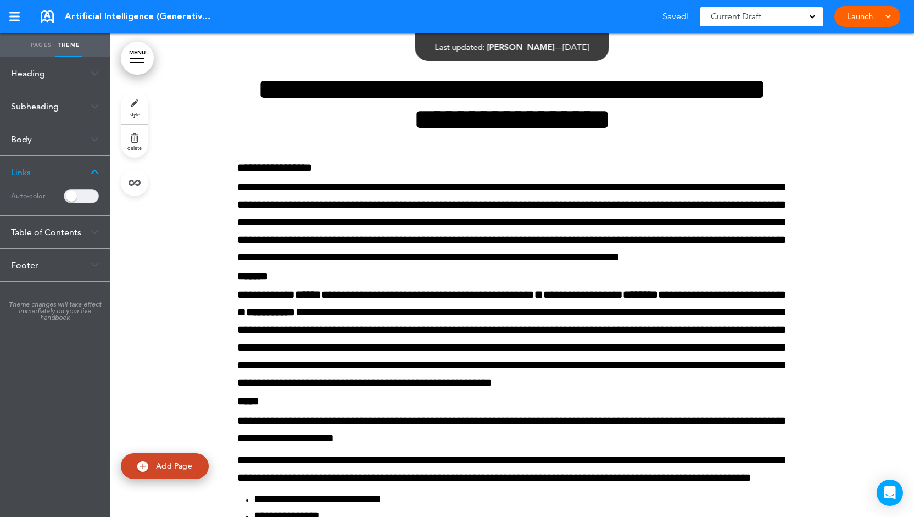
click at [81, 198] on span at bounding box center [81, 196] width 35 height 14
click at [84, 193] on span at bounding box center [81, 196] width 35 height 14
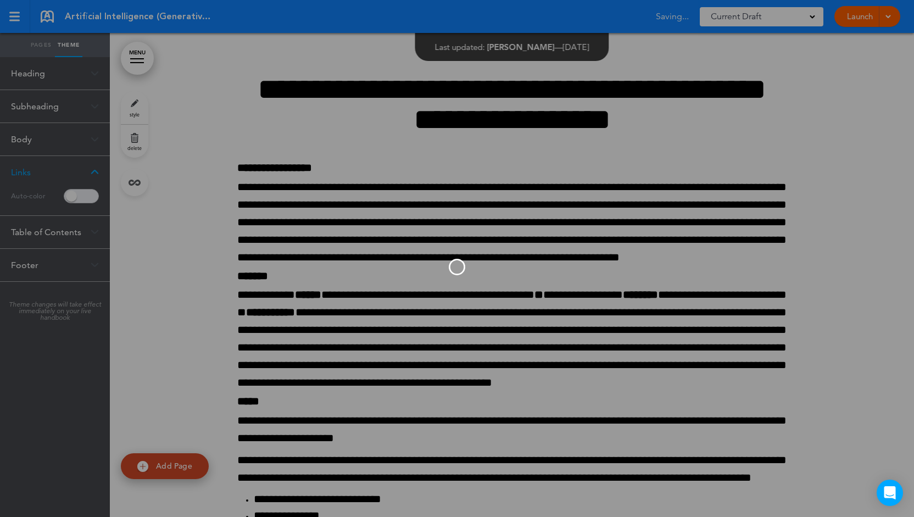
click at [69, 234] on div at bounding box center [457, 258] width 914 height 517
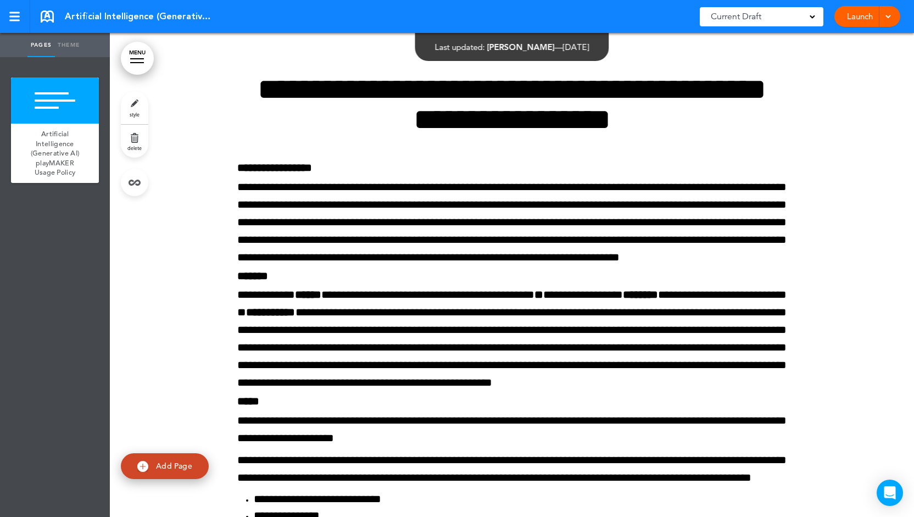
click at [170, 467] on span "Add Page" at bounding box center [174, 466] width 36 height 10
type input "********"
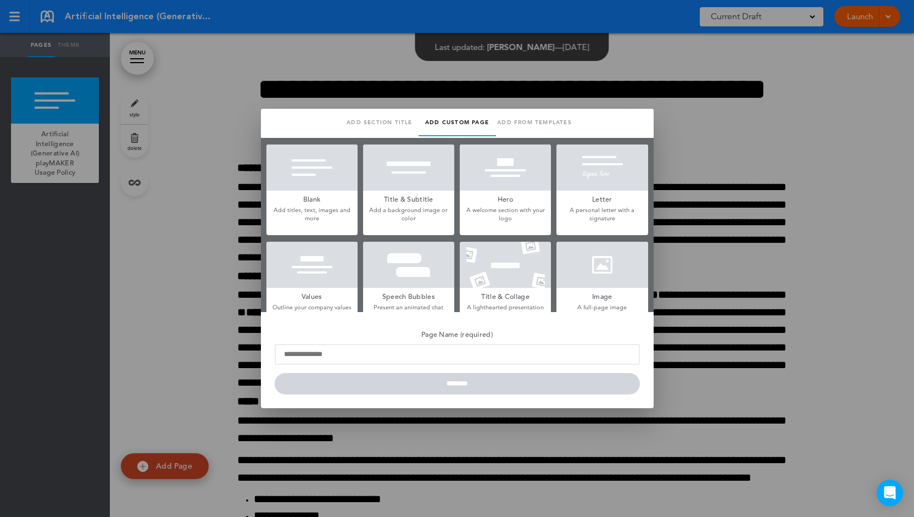
scroll to position [1, 0]
click at [324, 201] on h5 "Blank" at bounding box center [312, 197] width 91 height 15
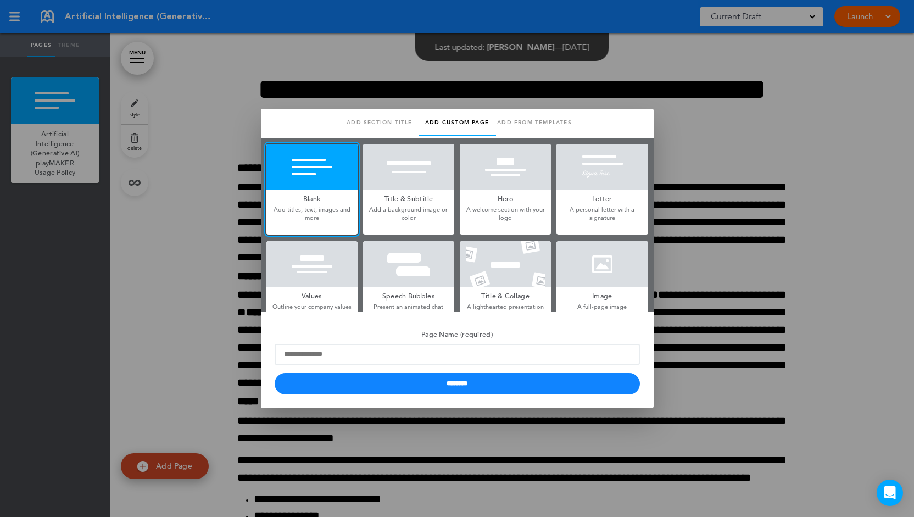
click at [401, 188] on div at bounding box center [408, 167] width 91 height 46
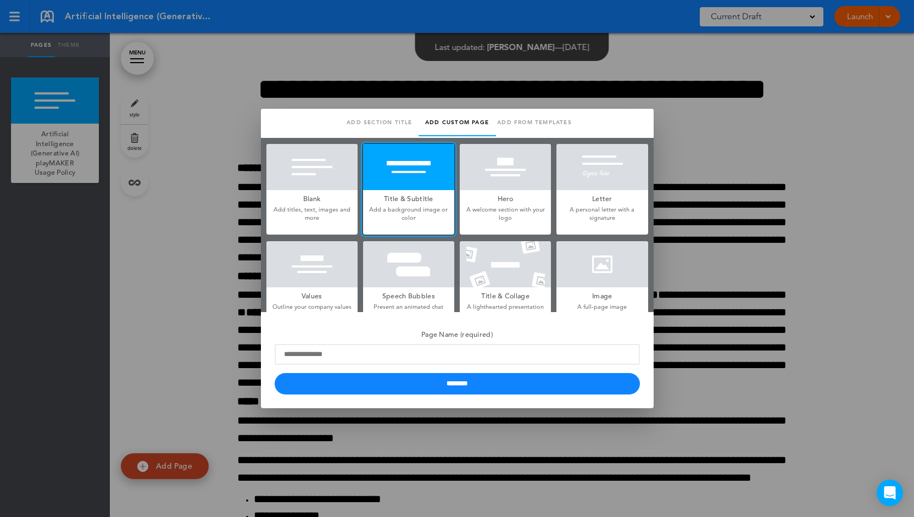
click at [333, 187] on div at bounding box center [312, 167] width 91 height 46
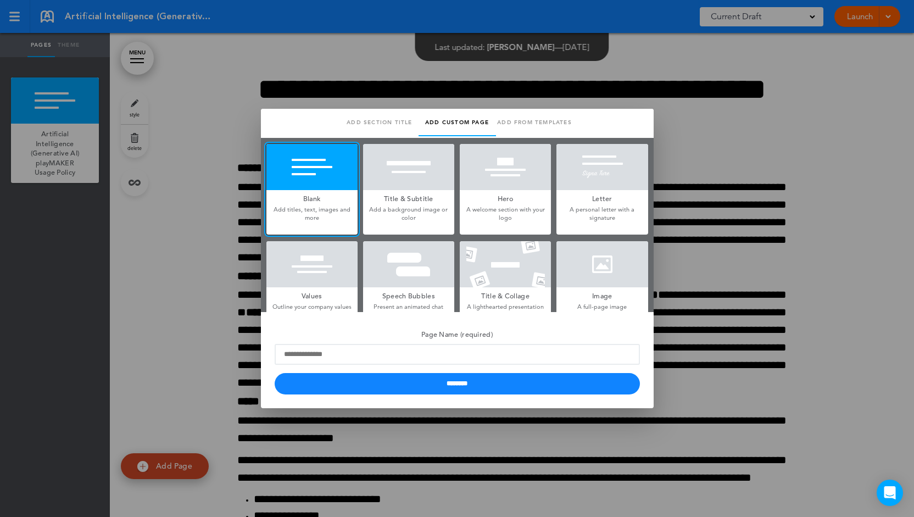
click at [728, 256] on div at bounding box center [457, 258] width 914 height 517
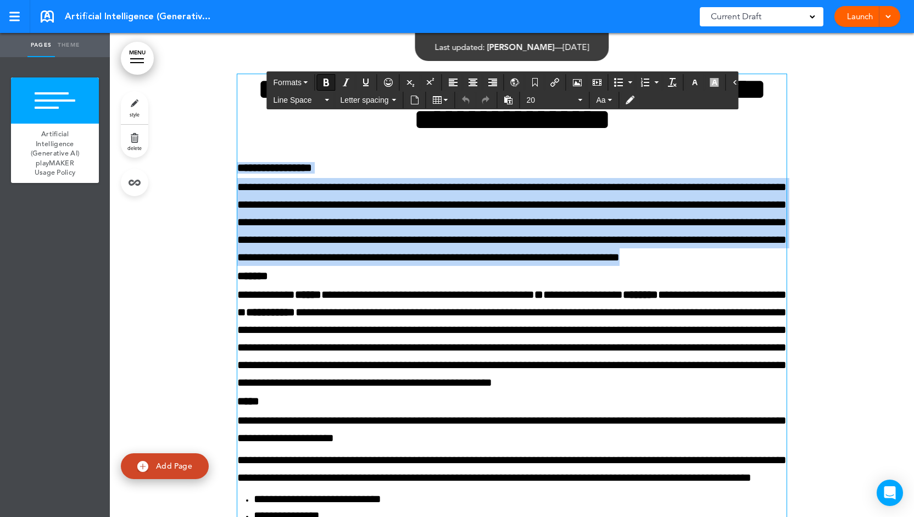
drag, startPoint x: 731, startPoint y: 276, endPoint x: 225, endPoint y: 160, distance: 518.8
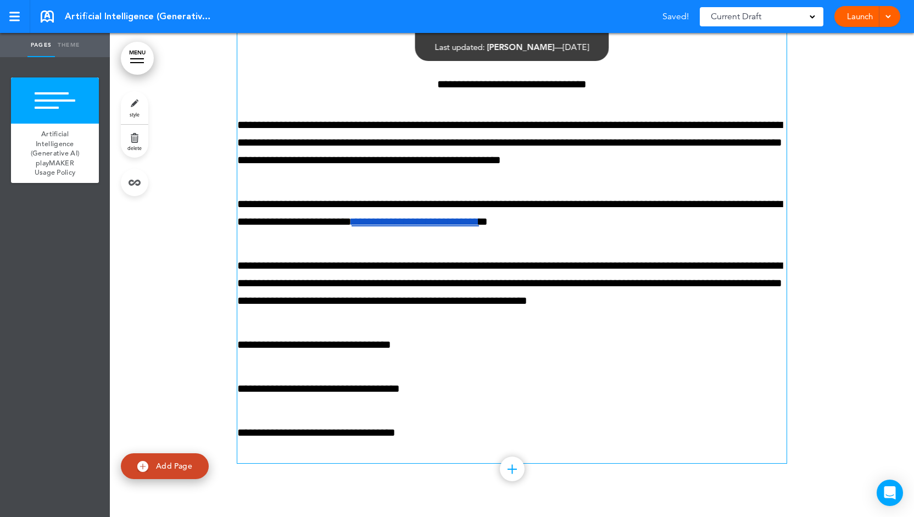
scroll to position [3255, 0]
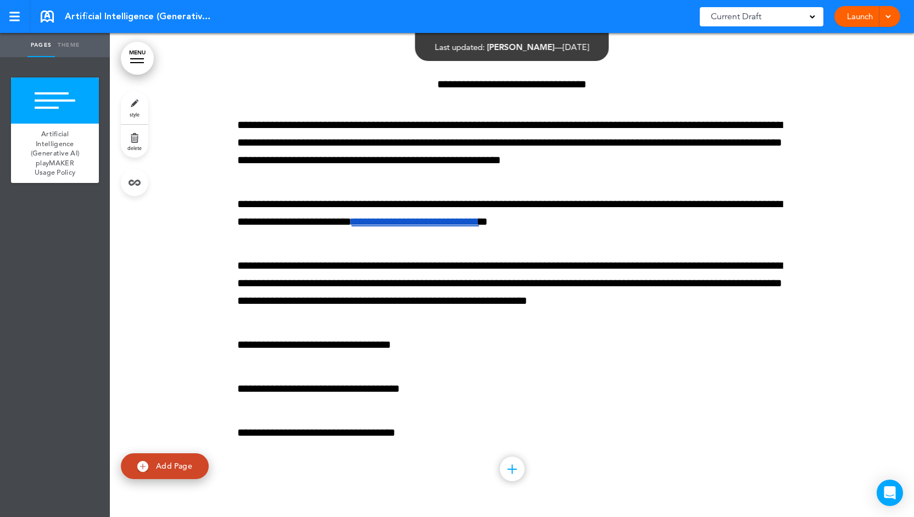
click at [512, 470] on div at bounding box center [512, 469] width 25 height 25
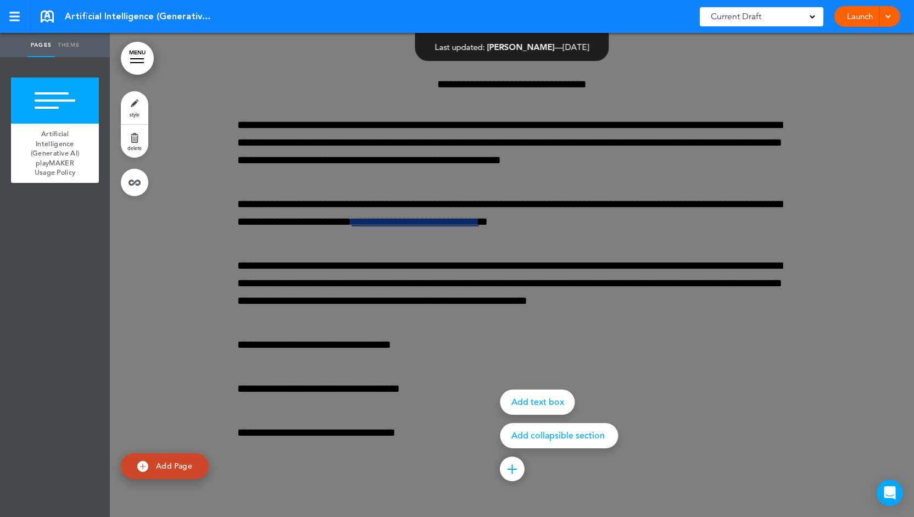
click at [520, 373] on div at bounding box center [567, 258] width 914 height 517
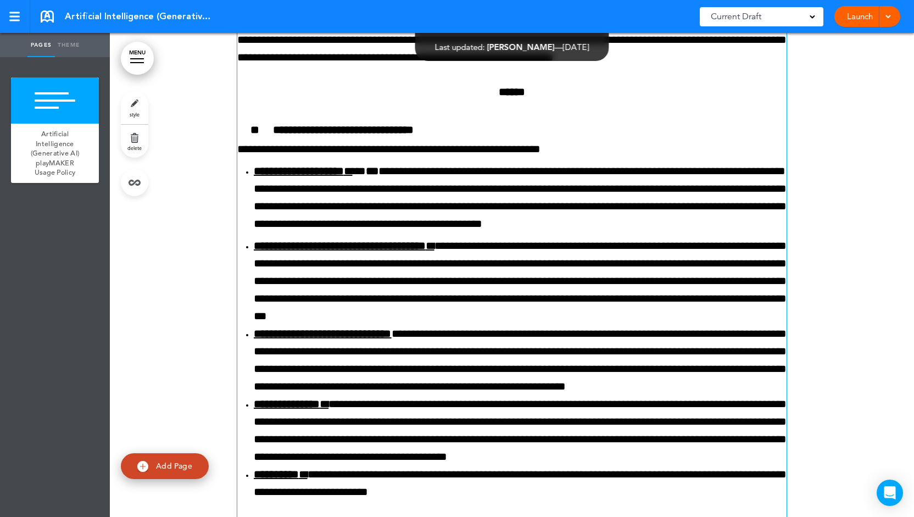
scroll to position [785, 0]
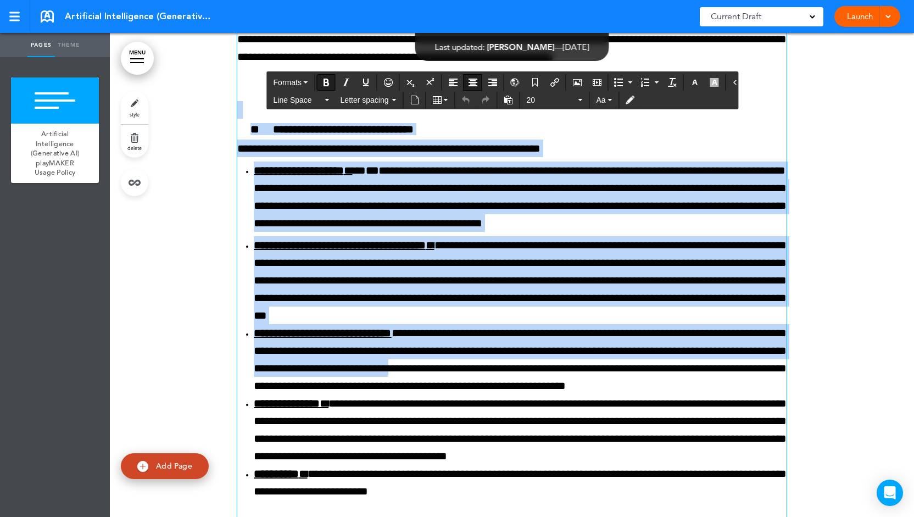
drag, startPoint x: 471, startPoint y: 157, endPoint x: 713, endPoint y: 460, distance: 387.9
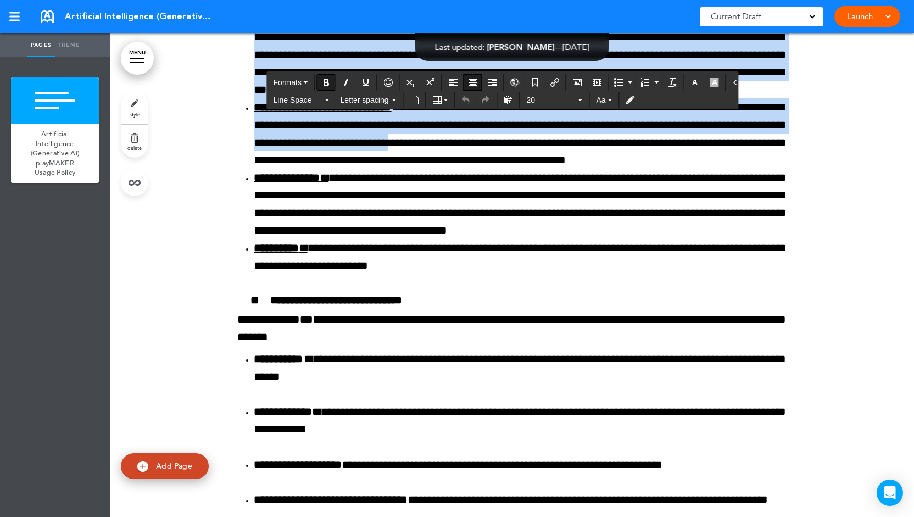
scroll to position [1075, 0]
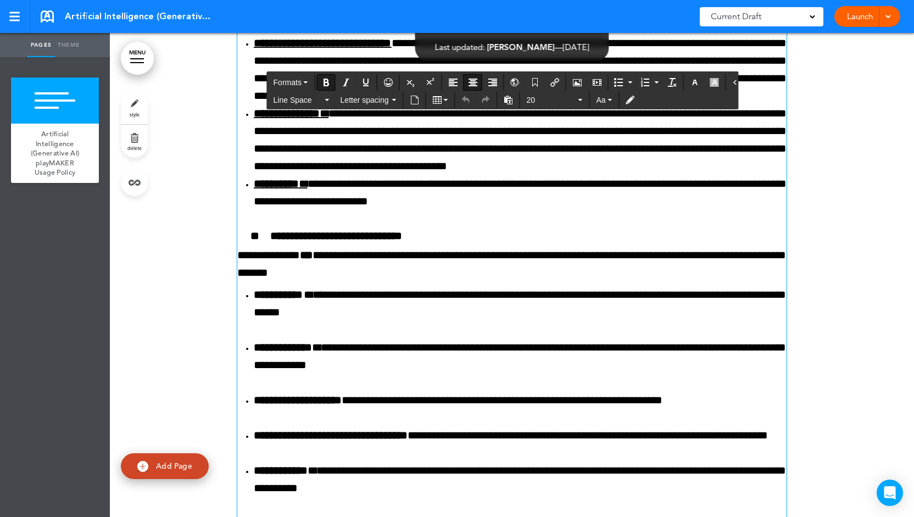
click at [518, 210] on li "**********" at bounding box center [520, 192] width 533 height 35
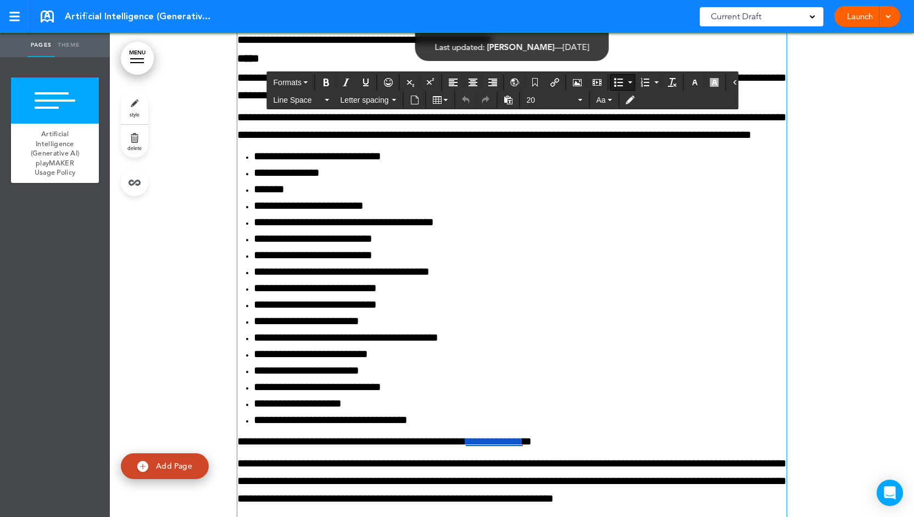
scroll to position [0, 0]
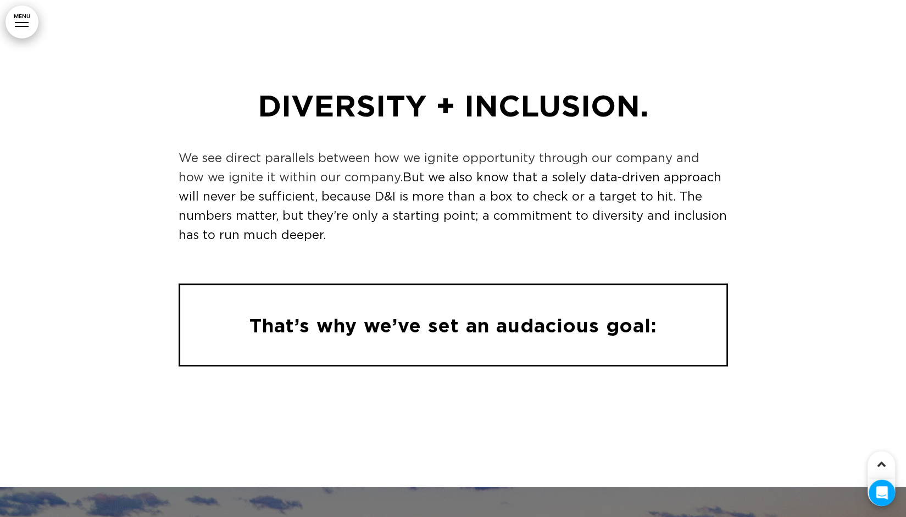
scroll to position [3776, 0]
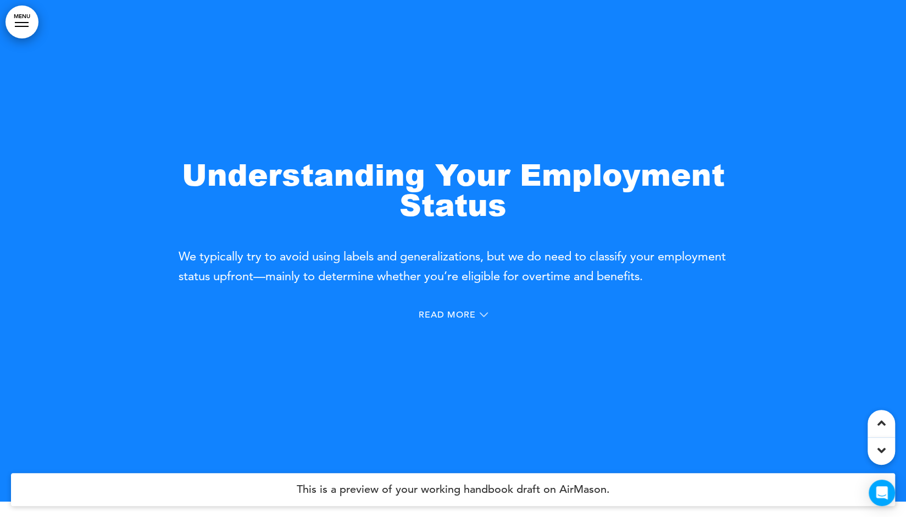
scroll to position [529, 0]
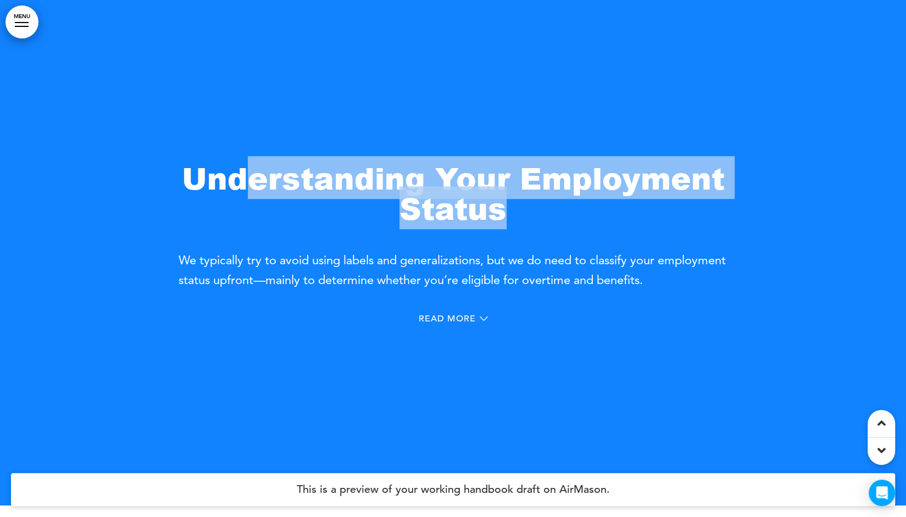
drag, startPoint x: 534, startPoint y: 212, endPoint x: 238, endPoint y: 182, distance: 297.1
click at [238, 182] on h1 "Understanding Your Employment Status" at bounding box center [453, 193] width 549 height 60
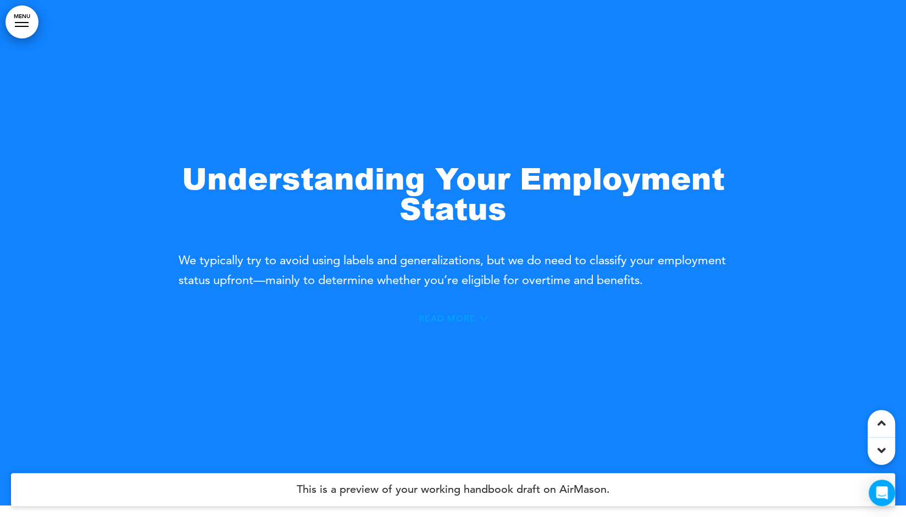
click at [446, 316] on span "Read More" at bounding box center [447, 318] width 57 height 9
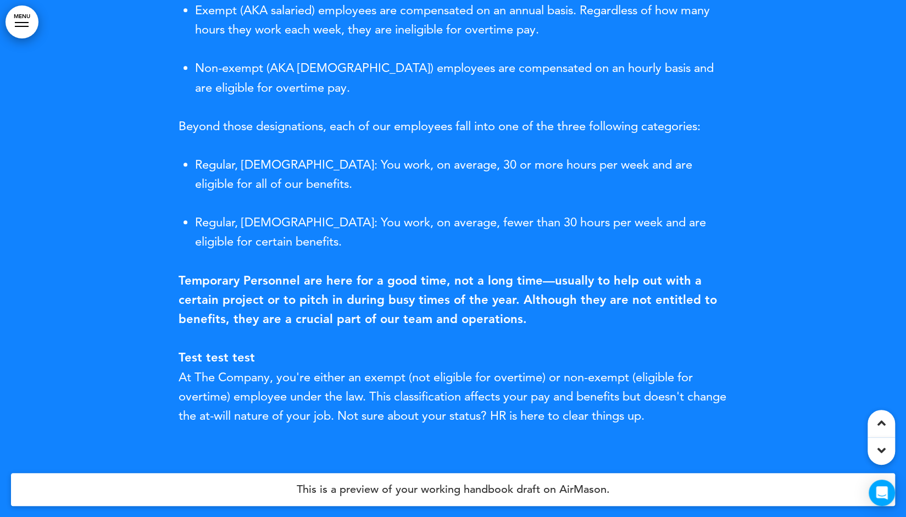
scroll to position [875, 0]
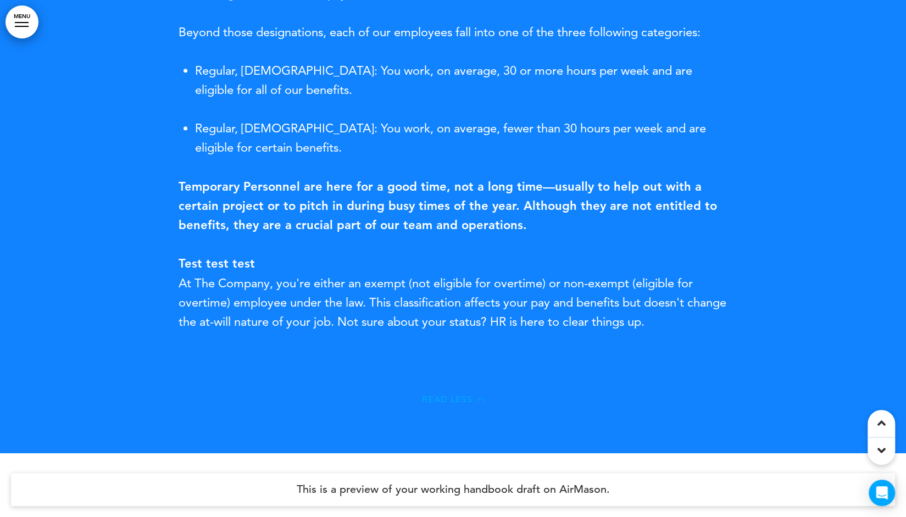
click at [459, 402] on span "Read Less" at bounding box center [447, 399] width 51 height 9
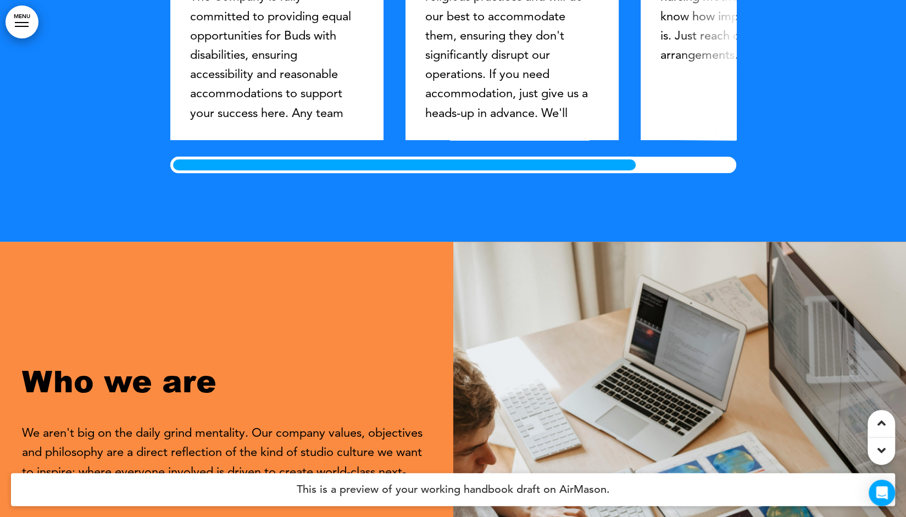
scroll to position [2343, 0]
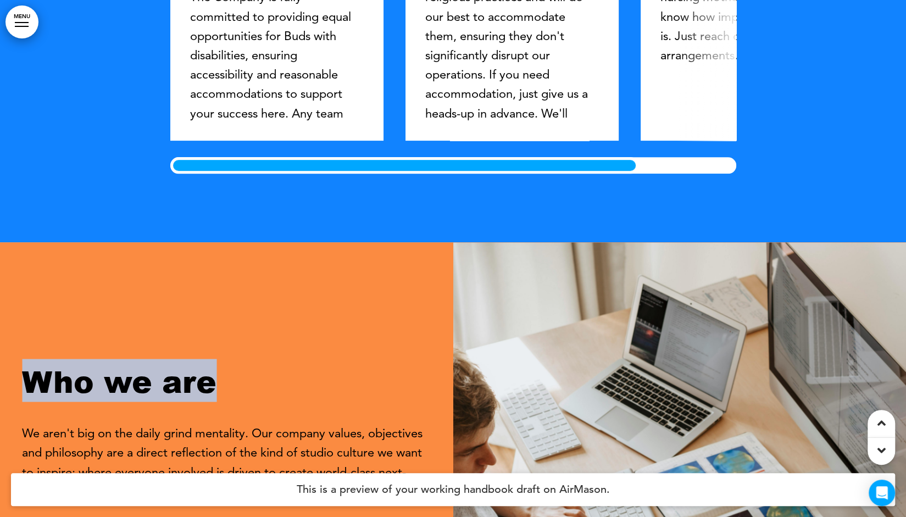
drag, startPoint x: 136, startPoint y: 205, endPoint x: 308, endPoint y: 252, distance: 177.7
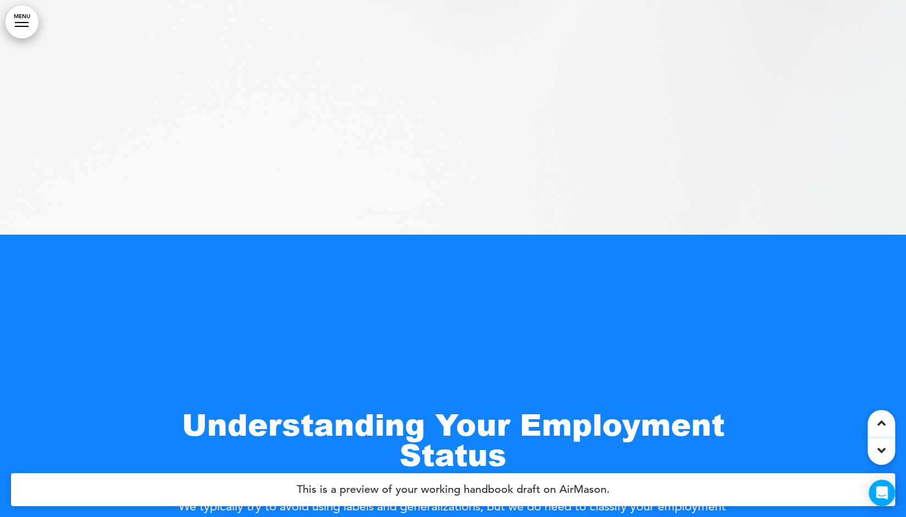
scroll to position [282, 0]
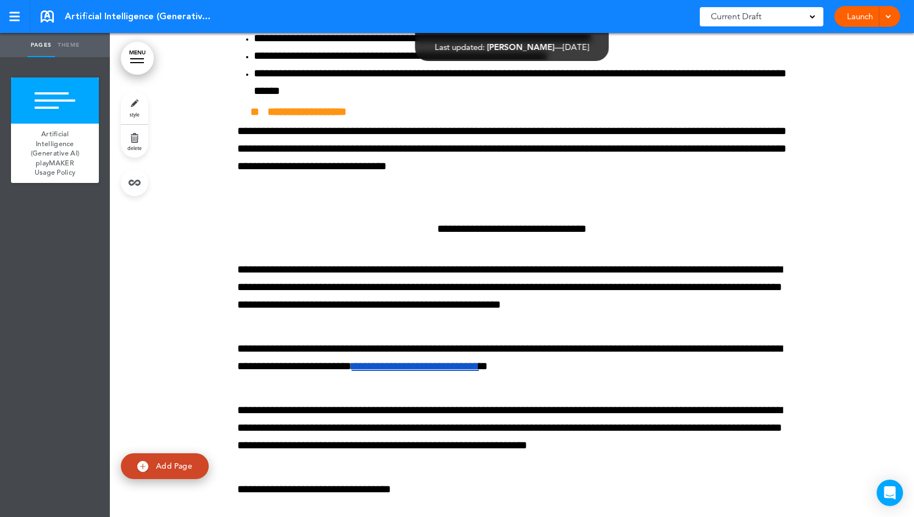
scroll to position [3255, 0]
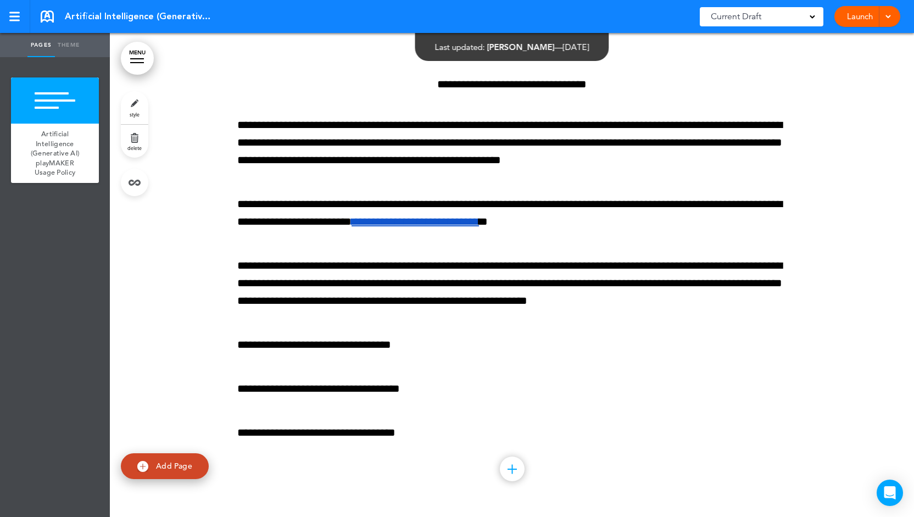
click at [508, 469] on div at bounding box center [512, 469] width 9 height 1
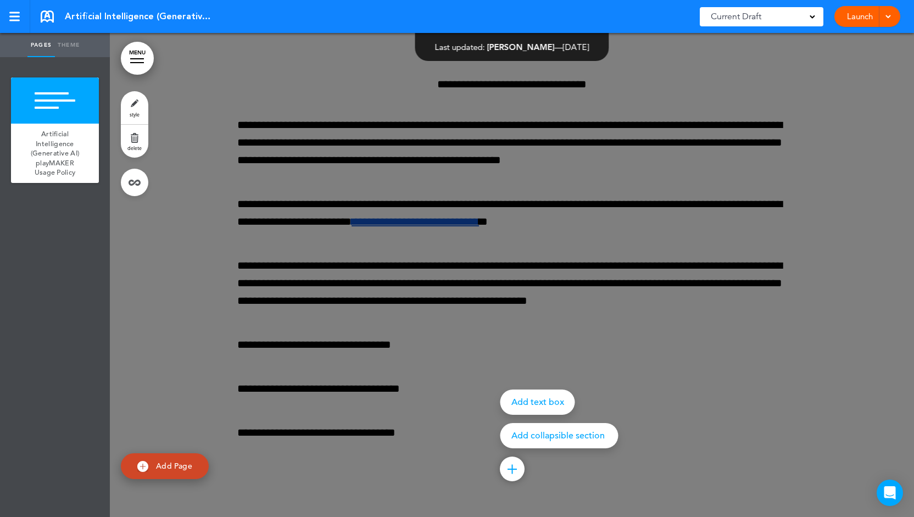
click at [387, 283] on div at bounding box center [567, 258] width 914 height 517
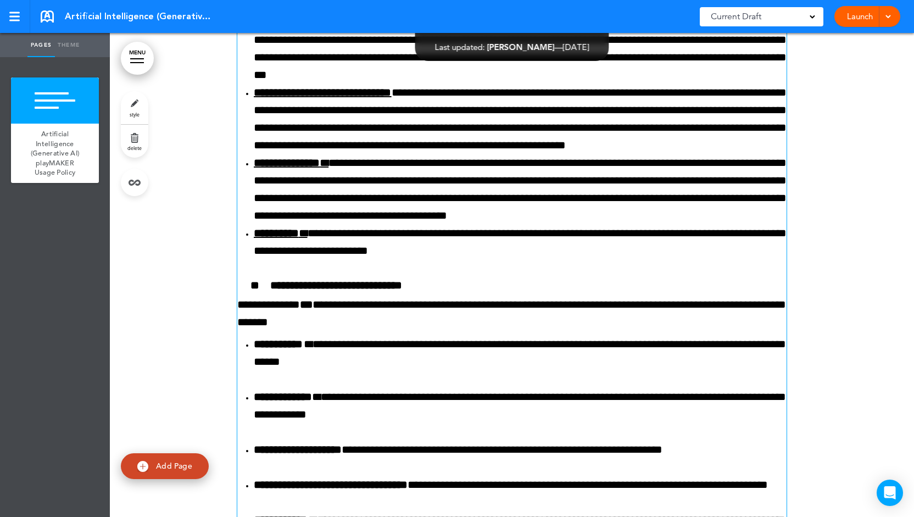
scroll to position [547, 0]
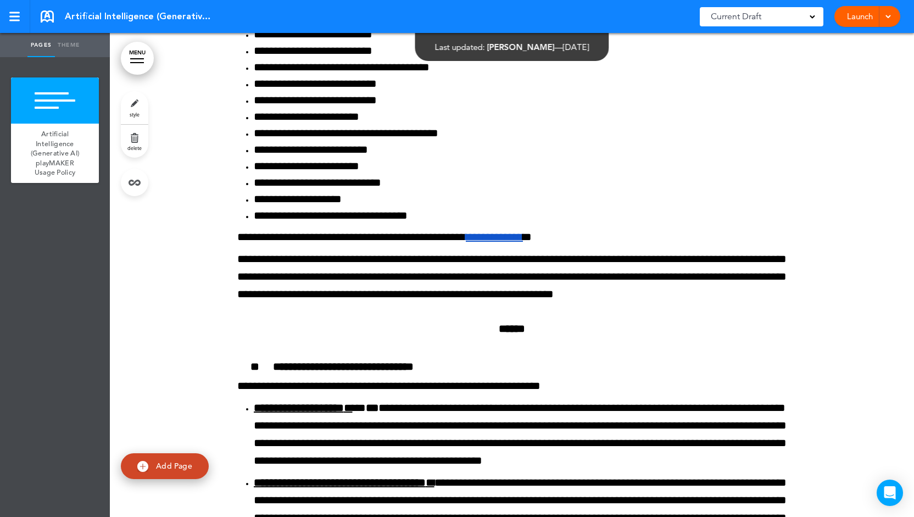
click at [138, 109] on link "style" at bounding box center [134, 107] width 27 height 33
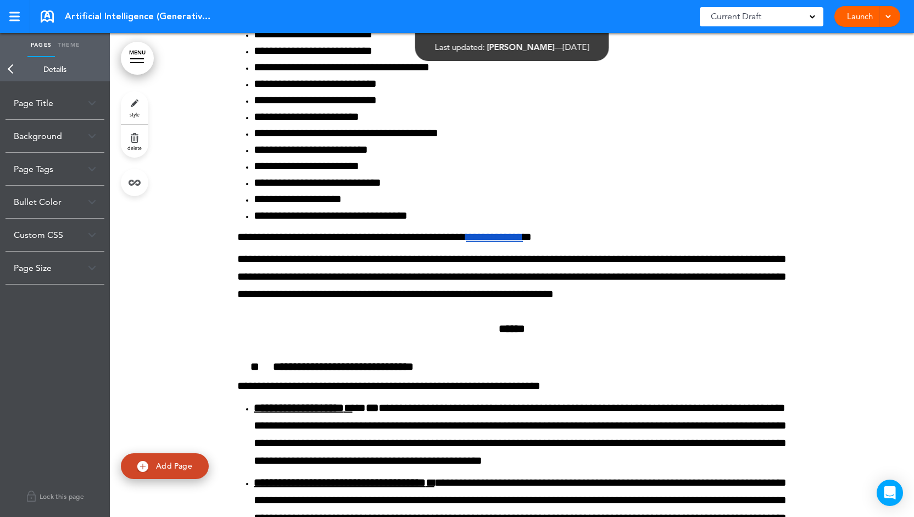
click at [85, 140] on div "Background" at bounding box center [54, 136] width 99 height 32
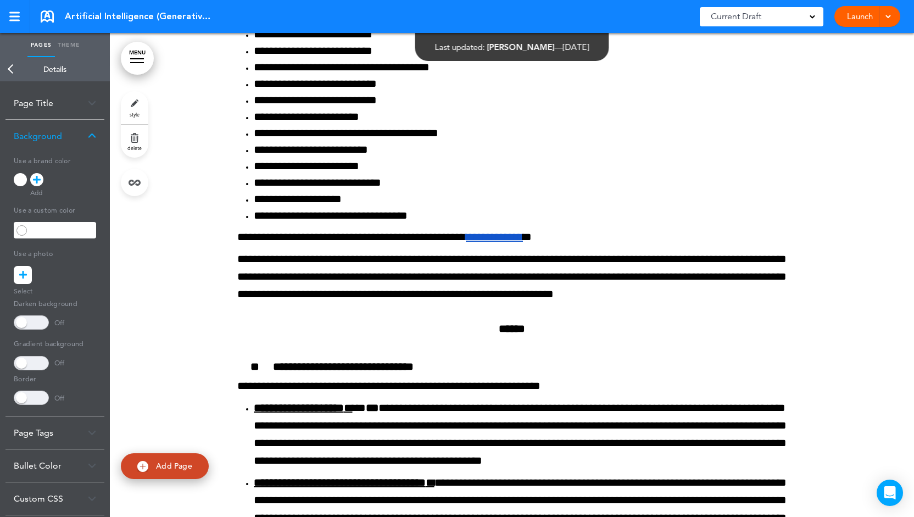
click at [12, 68] on link "Back" at bounding box center [11, 69] width 22 height 24
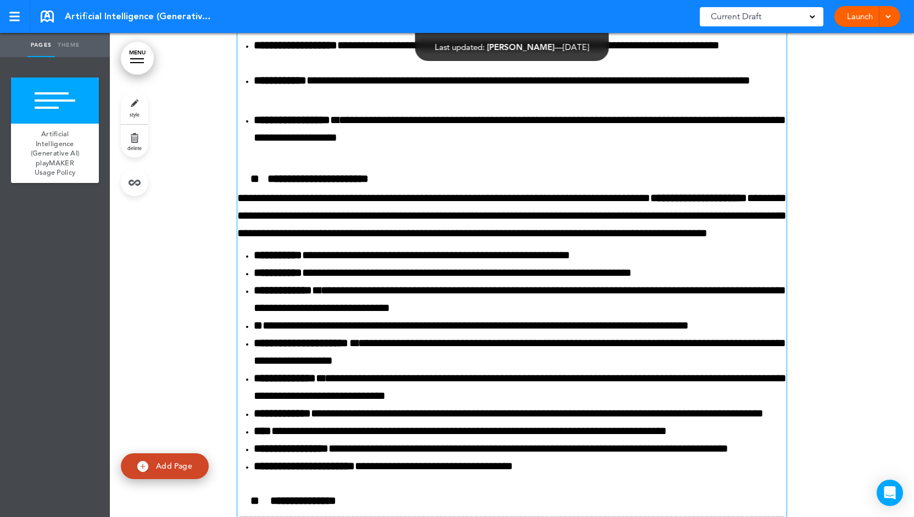
scroll to position [1879, 0]
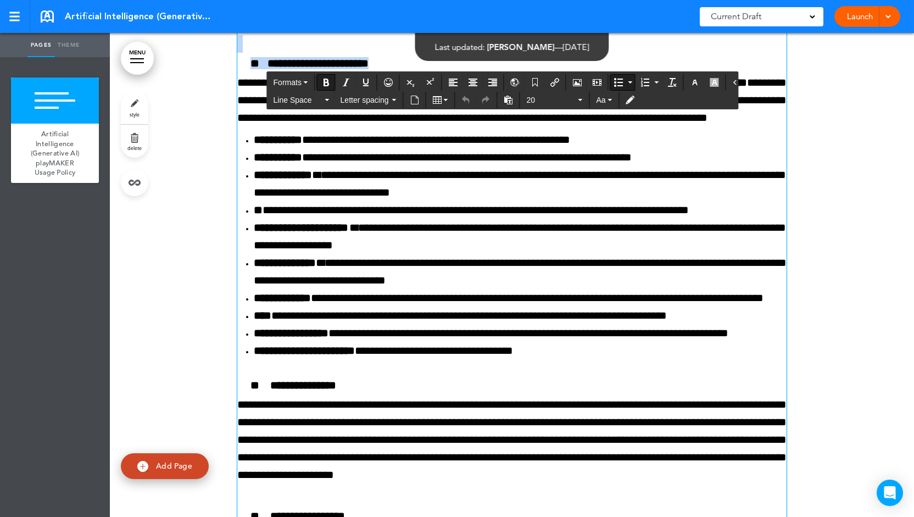
drag, startPoint x: 344, startPoint y: 209, endPoint x: 631, endPoint y: 270, distance: 293.7
